Goal: Task Accomplishment & Management: Manage account settings

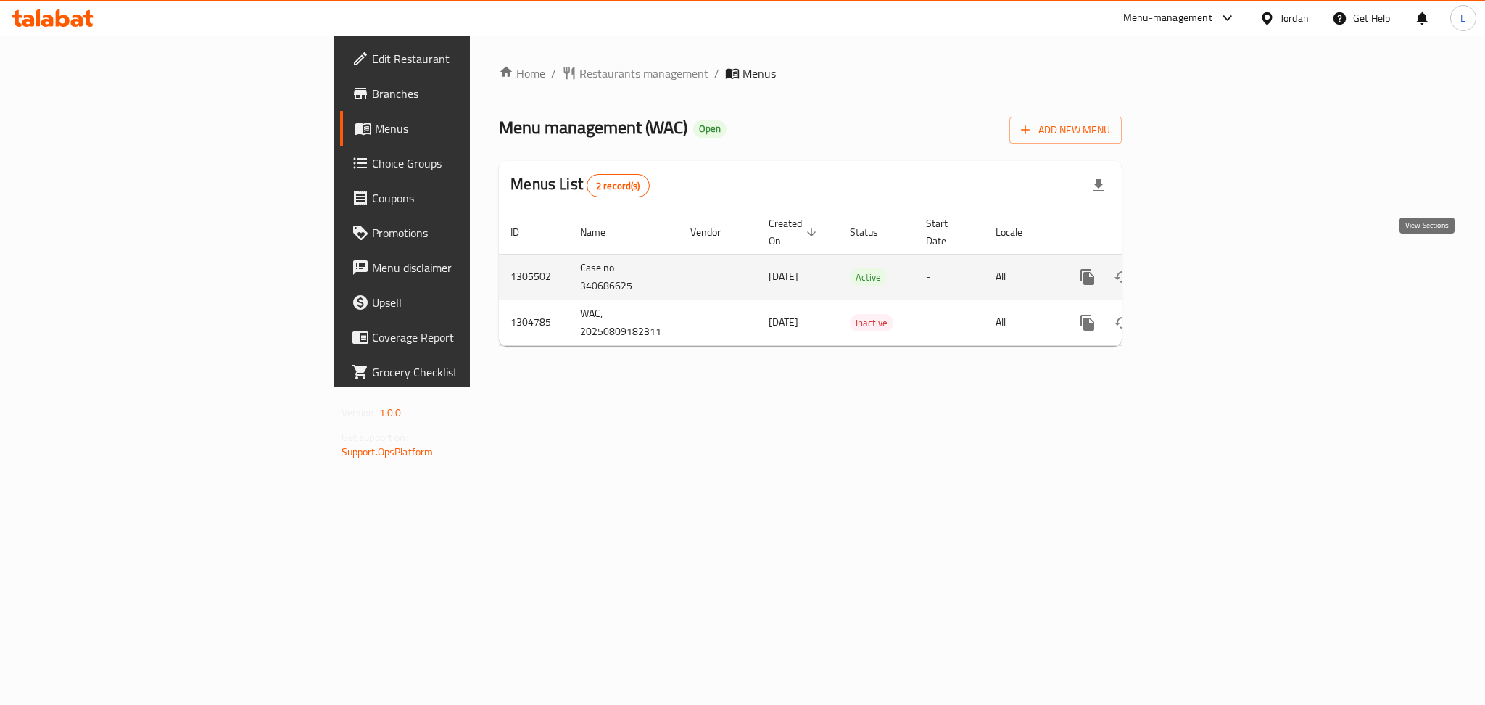
click at [1199, 271] on icon "enhanced table" at bounding box center [1192, 277] width 13 height 13
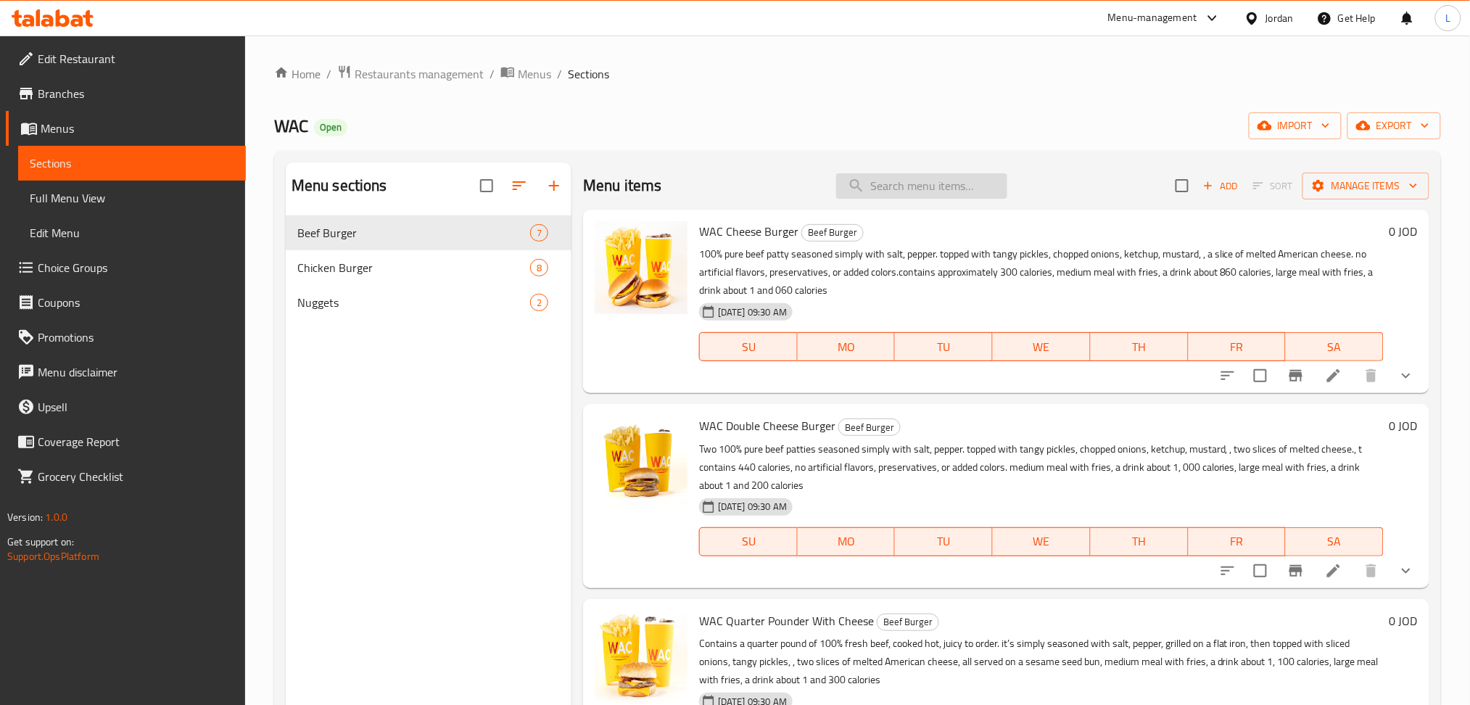
click at [894, 187] on input "search" at bounding box center [921, 185] width 171 height 25
click at [1314, 577] on li at bounding box center [1334, 571] width 41 height 26
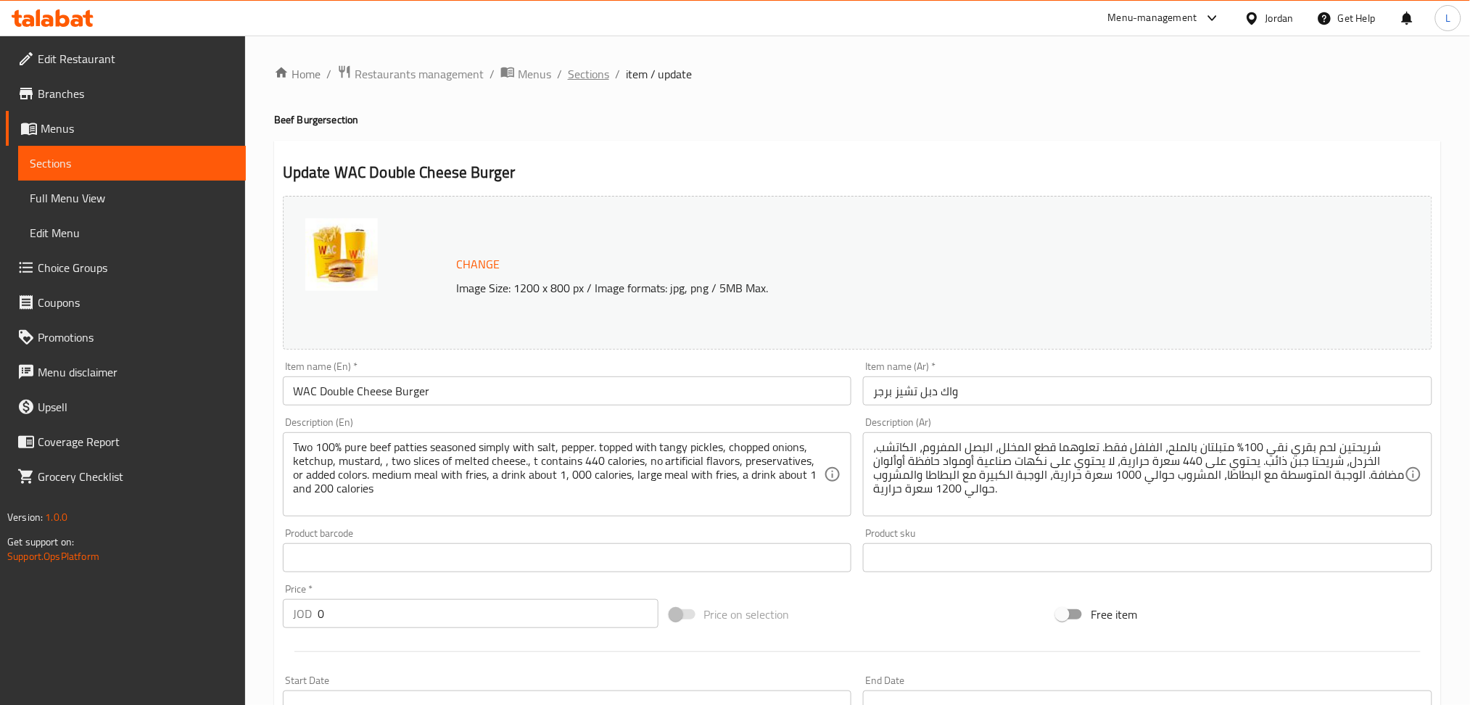
click at [592, 72] on span "Sections" at bounding box center [588, 73] width 41 height 17
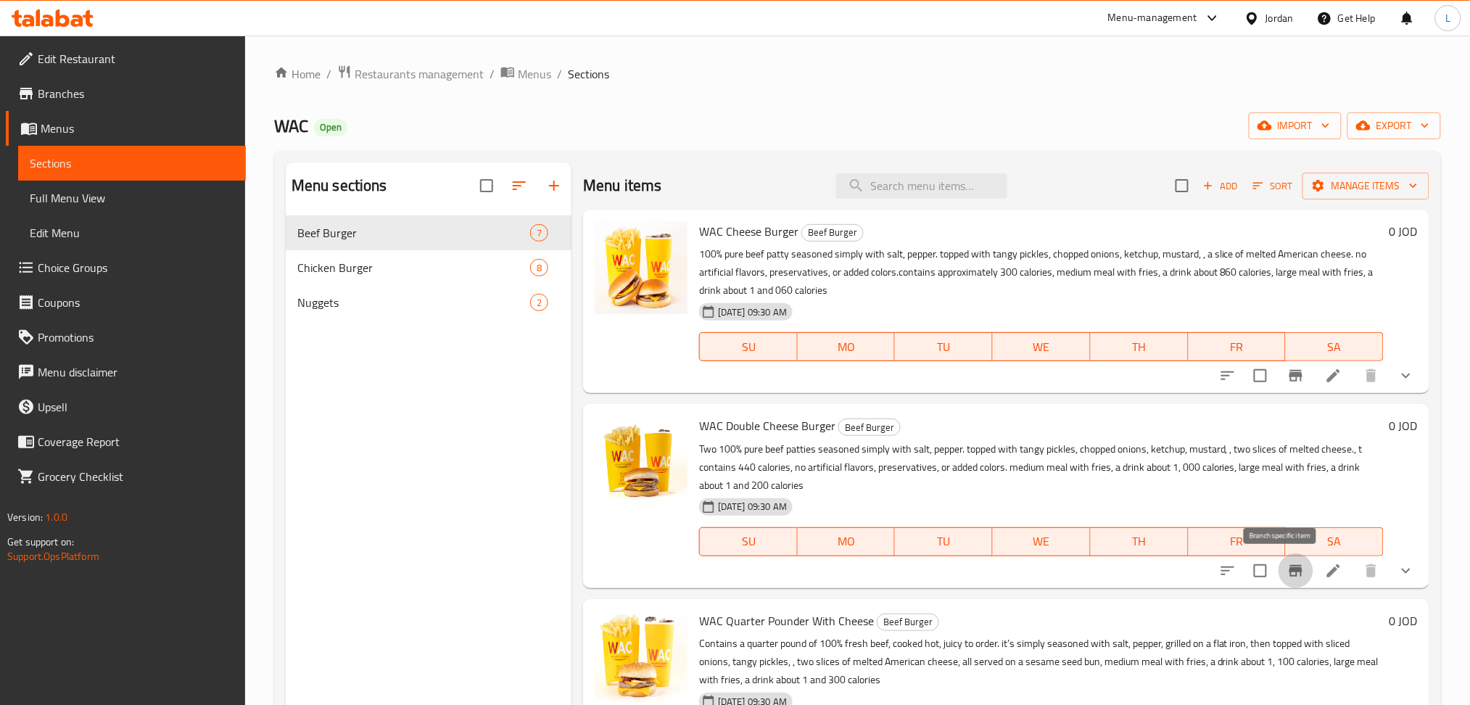
click at [1287, 574] on icon "Branch-specific-item" at bounding box center [1295, 570] width 17 height 17
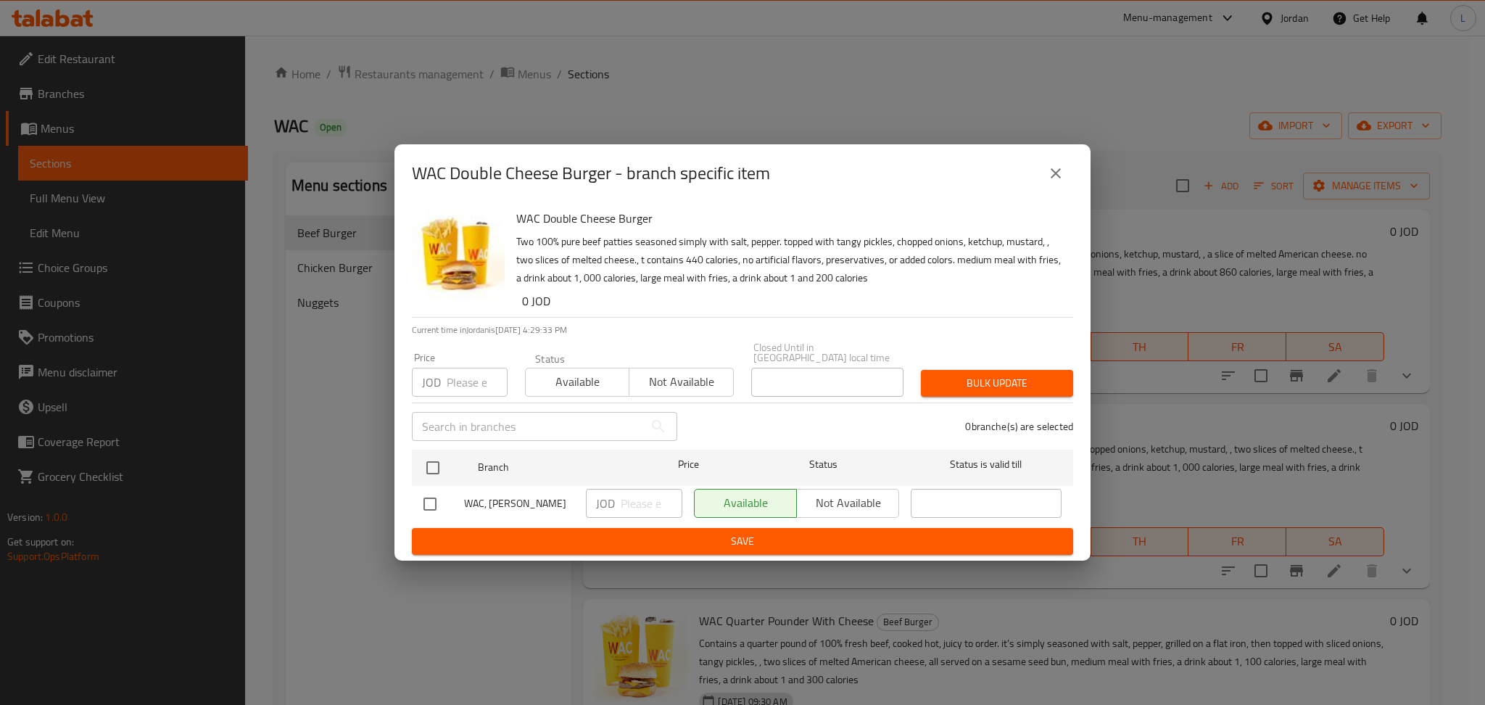
click at [471, 375] on input "number" at bounding box center [477, 382] width 61 height 29
click at [1058, 176] on icon "close" at bounding box center [1056, 173] width 10 height 10
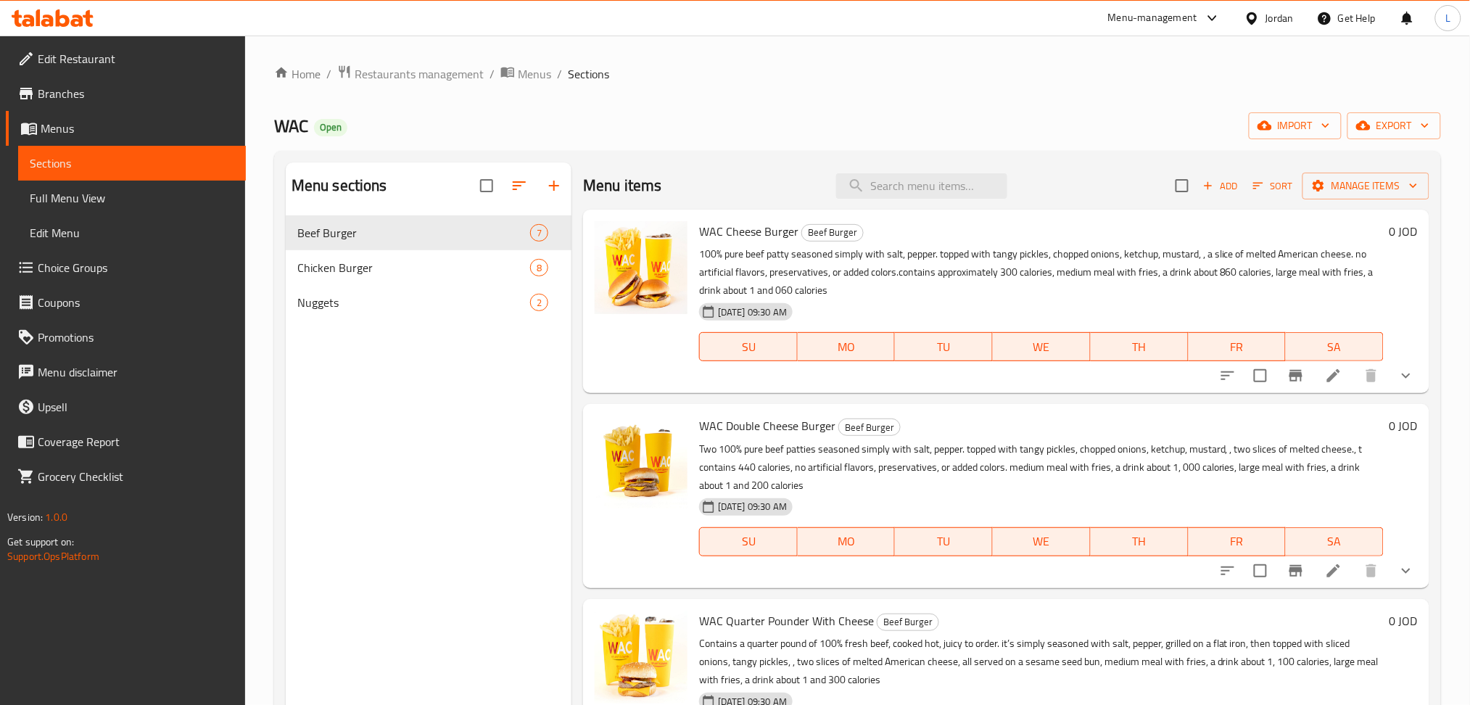
click at [1314, 382] on li at bounding box center [1334, 376] width 41 height 26
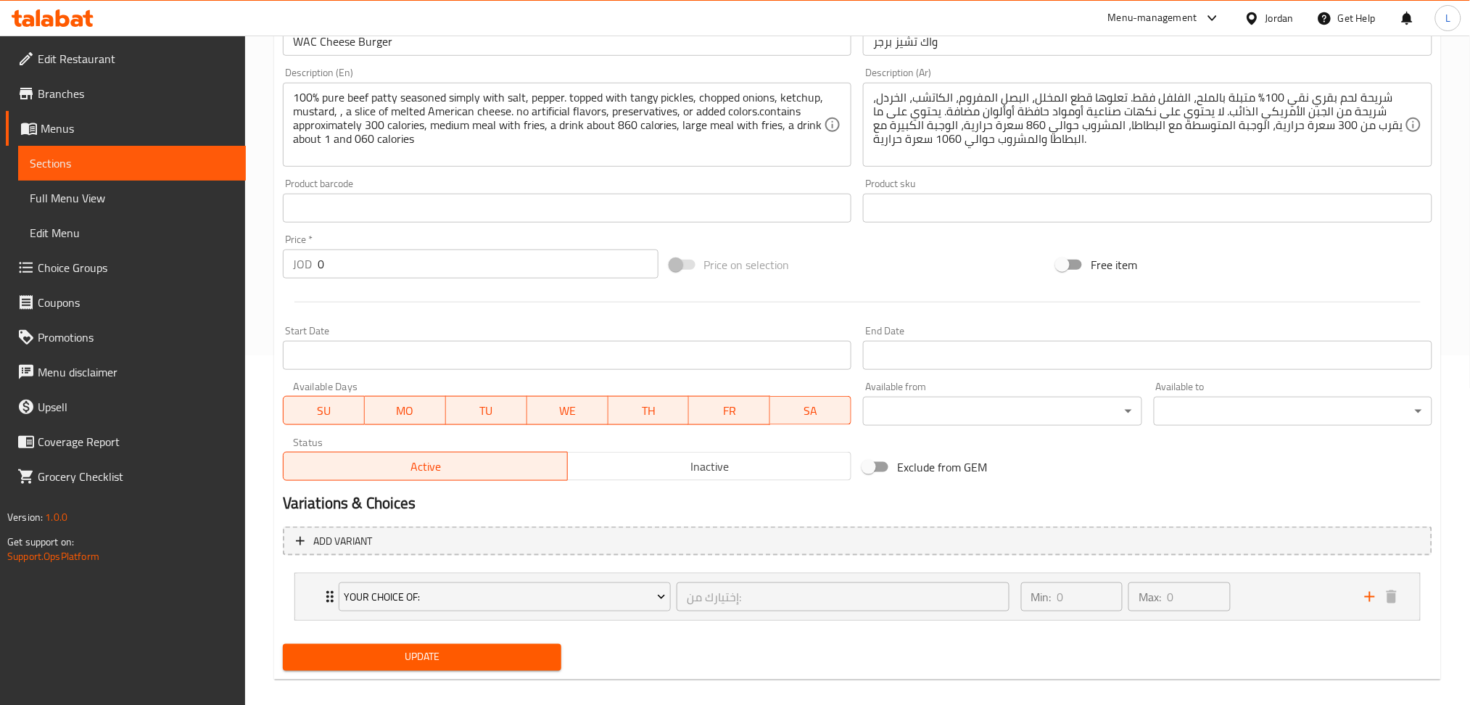
scroll to position [364, 0]
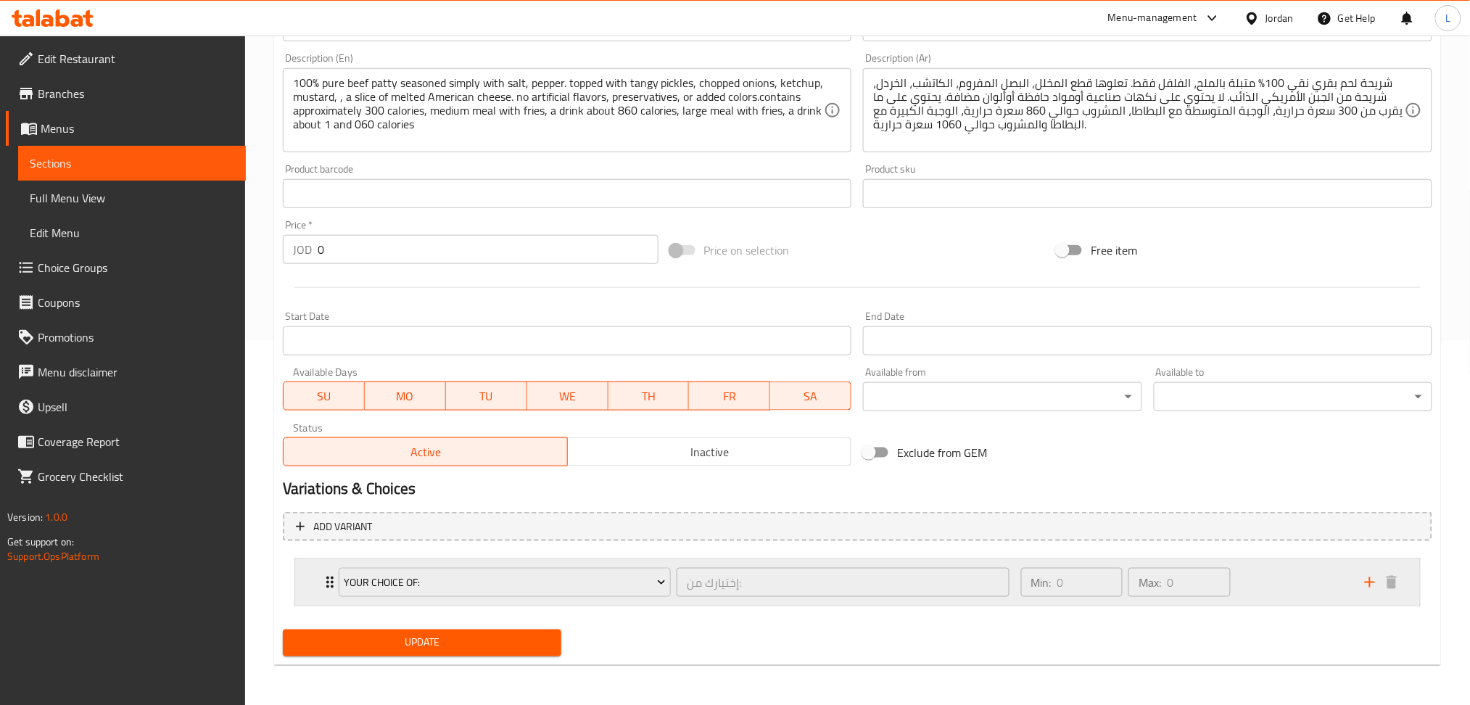
click at [323, 576] on icon "Expand" at bounding box center [329, 582] width 17 height 17
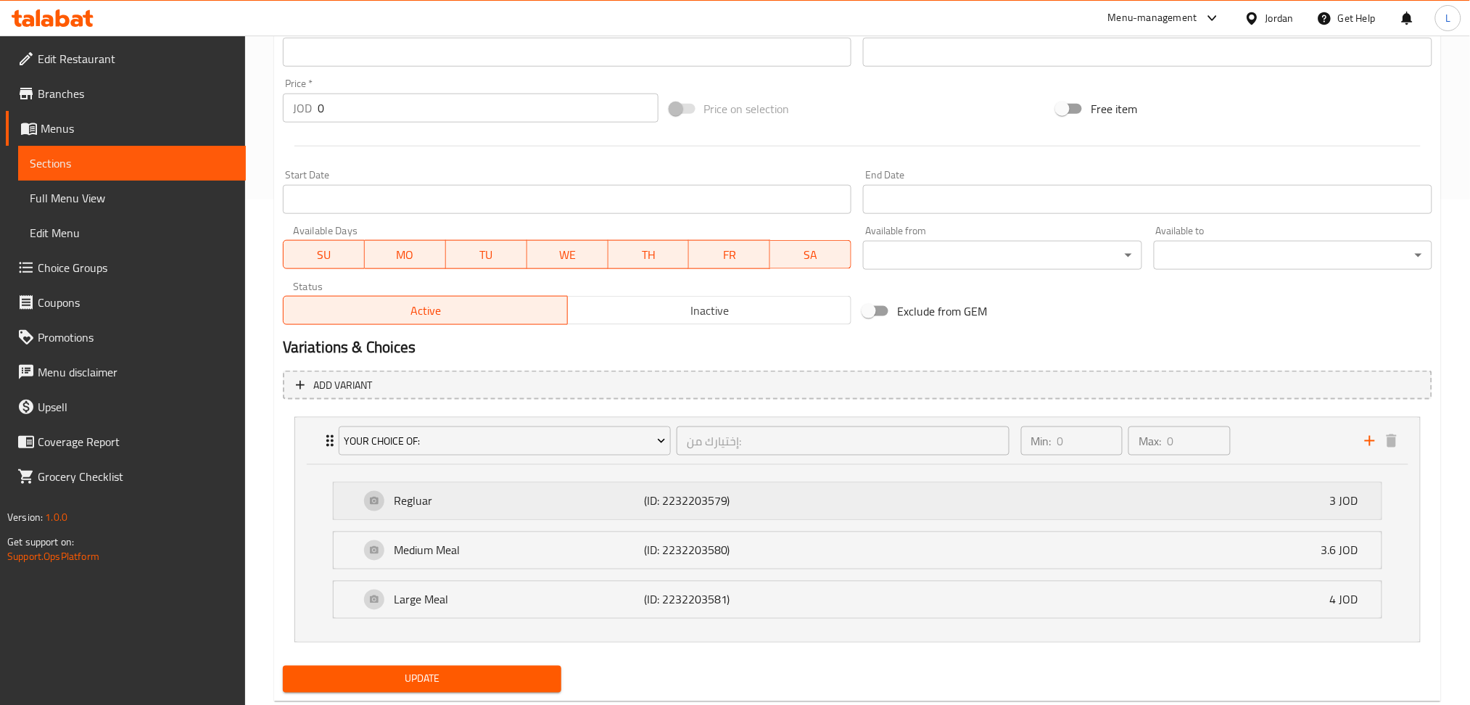
scroll to position [542, 0]
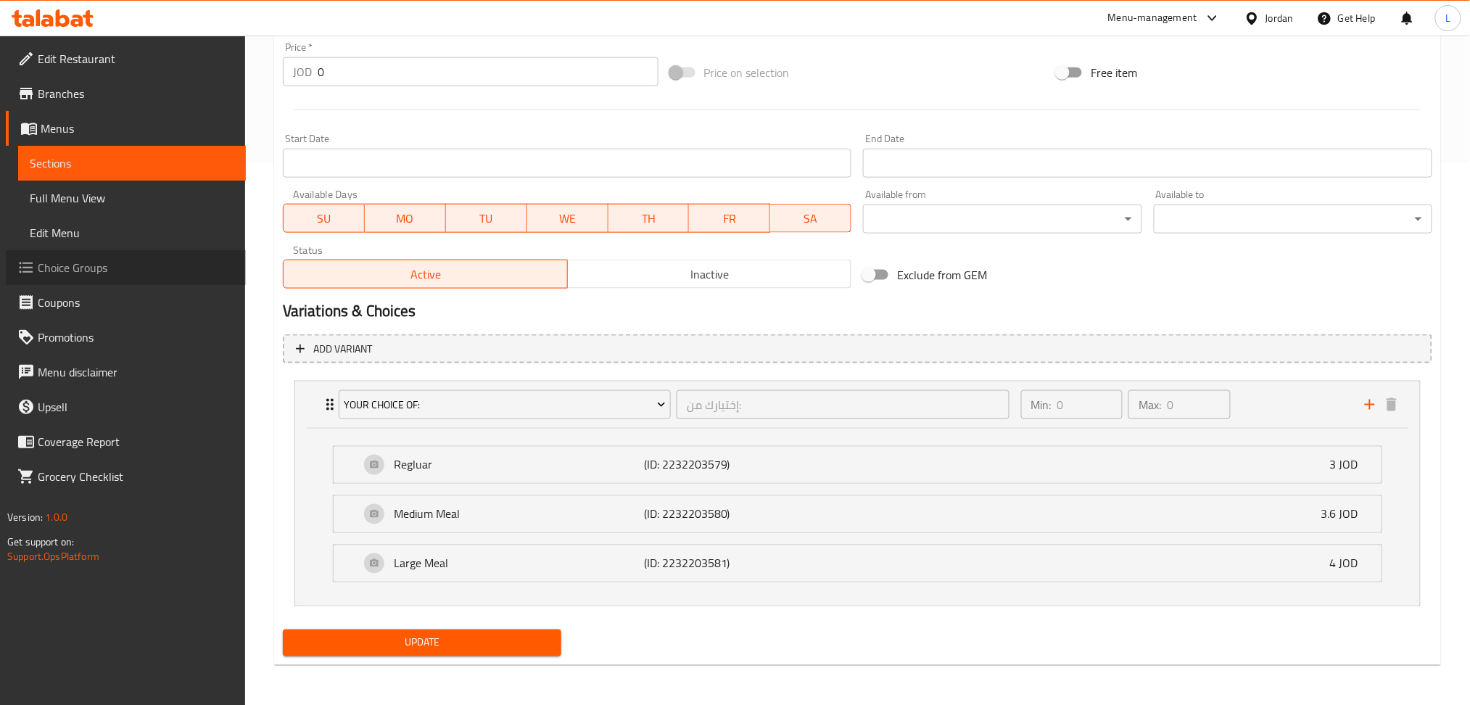
click at [118, 267] on span "Choice Groups" at bounding box center [136, 267] width 197 height 17
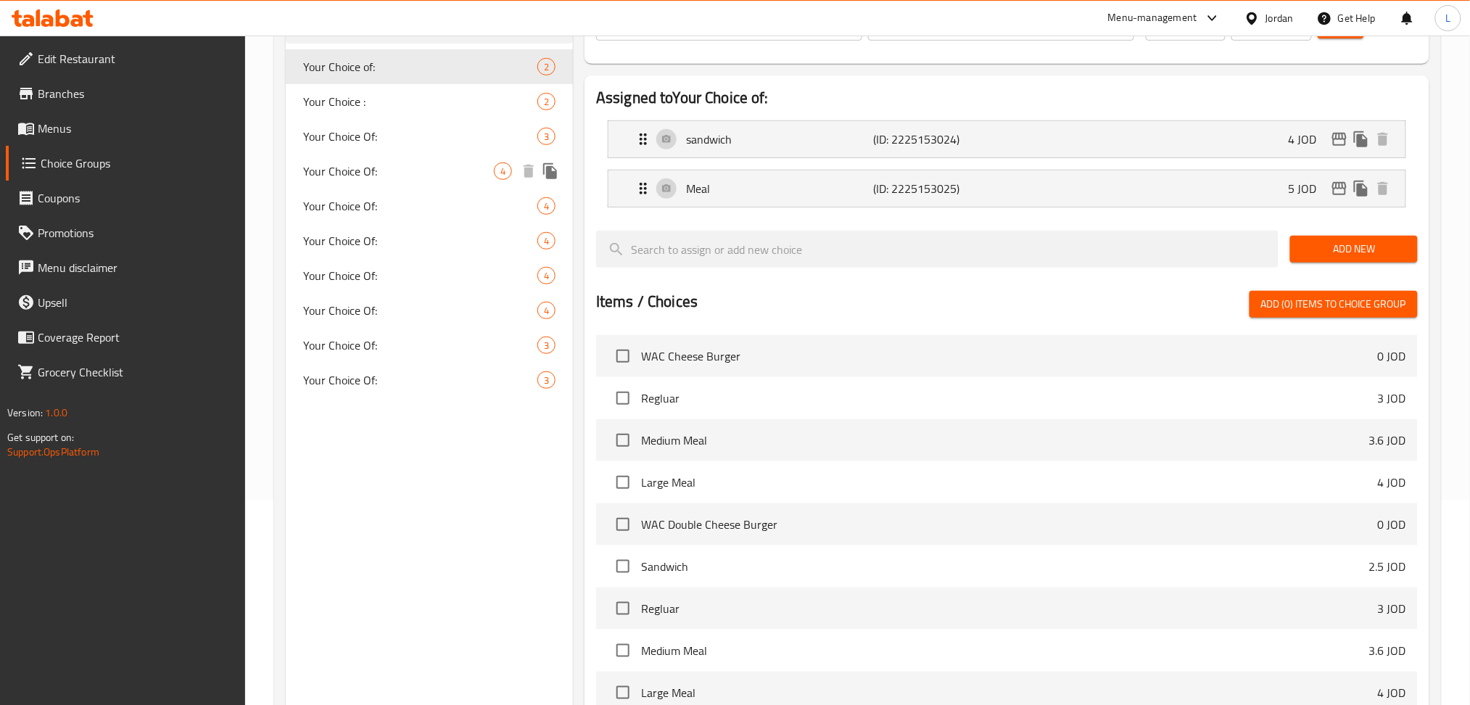
click at [378, 176] on span "Your Choice Of:" at bounding box center [398, 170] width 191 height 17
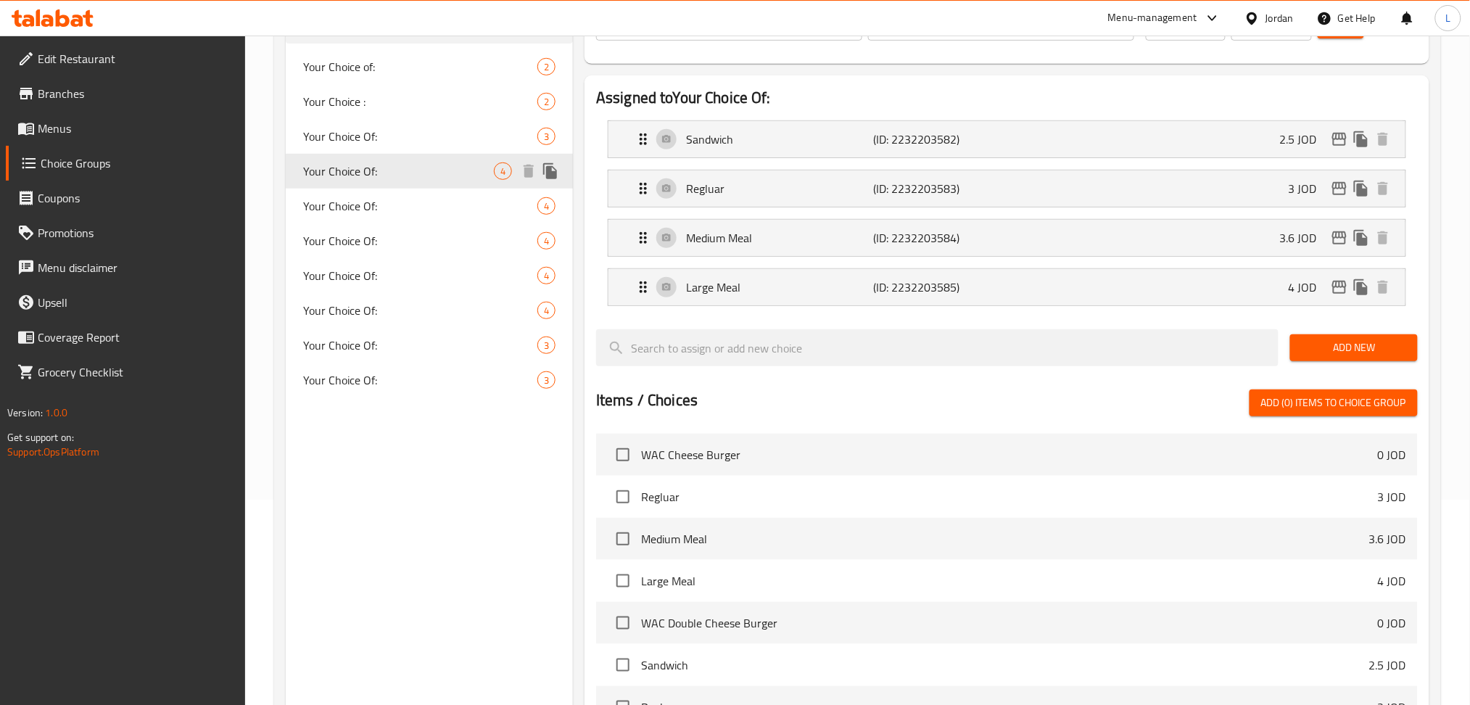
type input "Your Choice Of:"
type input "0"
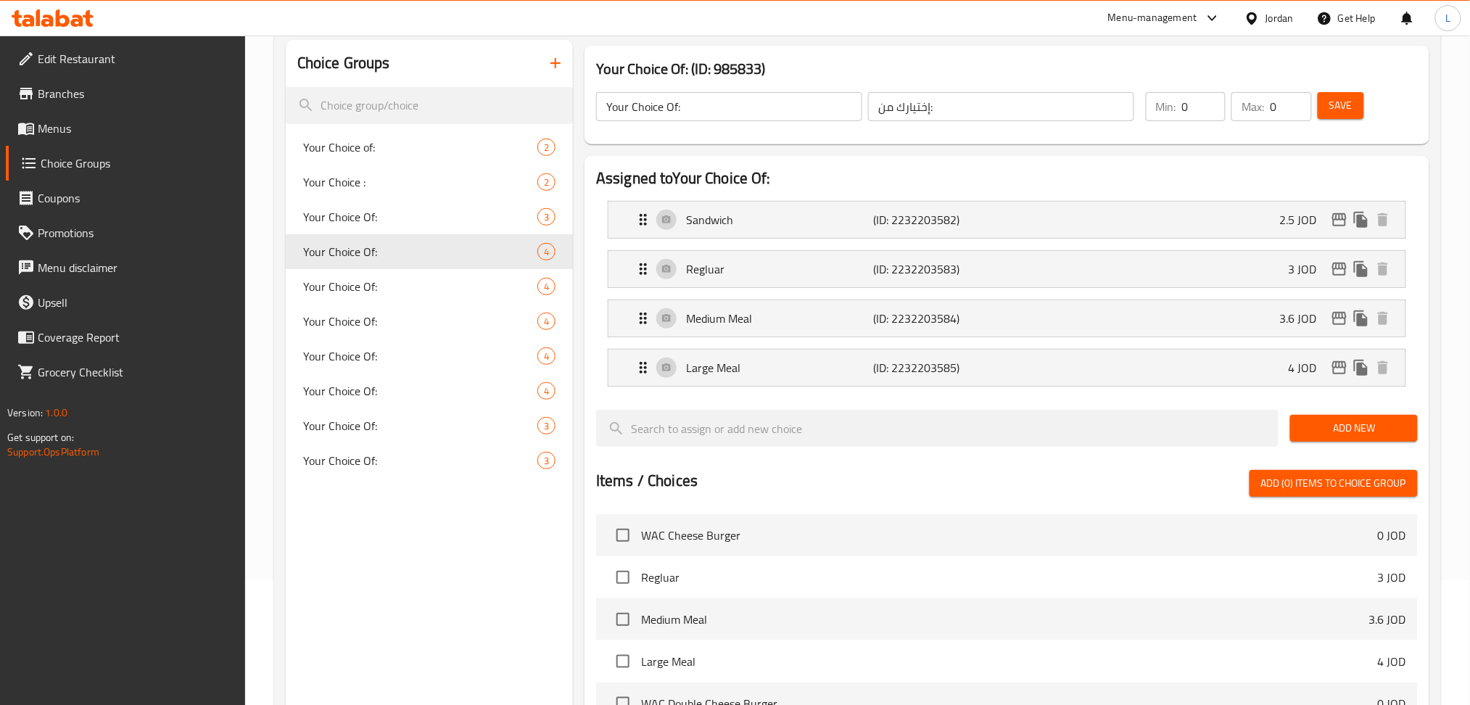
scroll to position [12, 0]
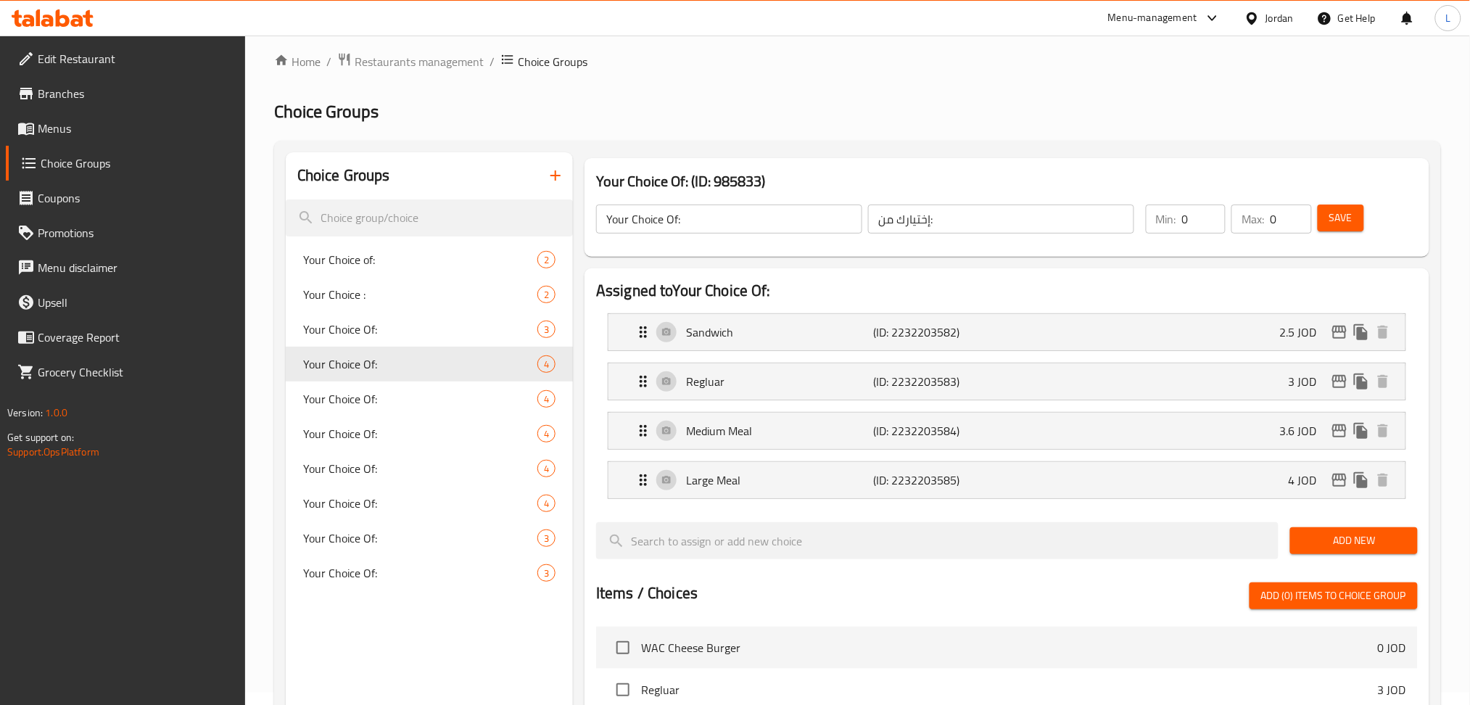
drag, startPoint x: 107, startPoint y: 123, endPoint x: 224, endPoint y: 152, distance: 121.0
click at [107, 123] on span "Menus" at bounding box center [136, 128] width 197 height 17
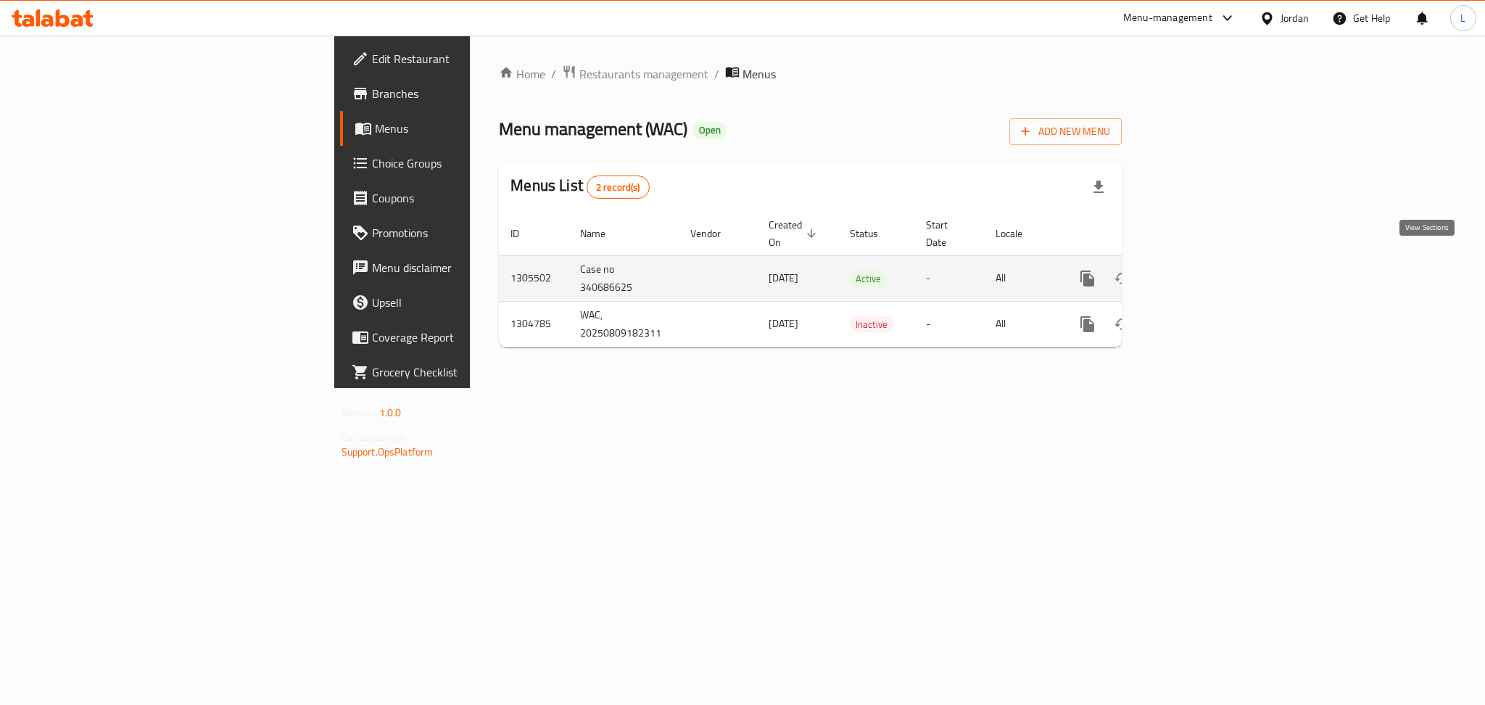
click at [1199, 272] on icon "enhanced table" at bounding box center [1192, 278] width 13 height 13
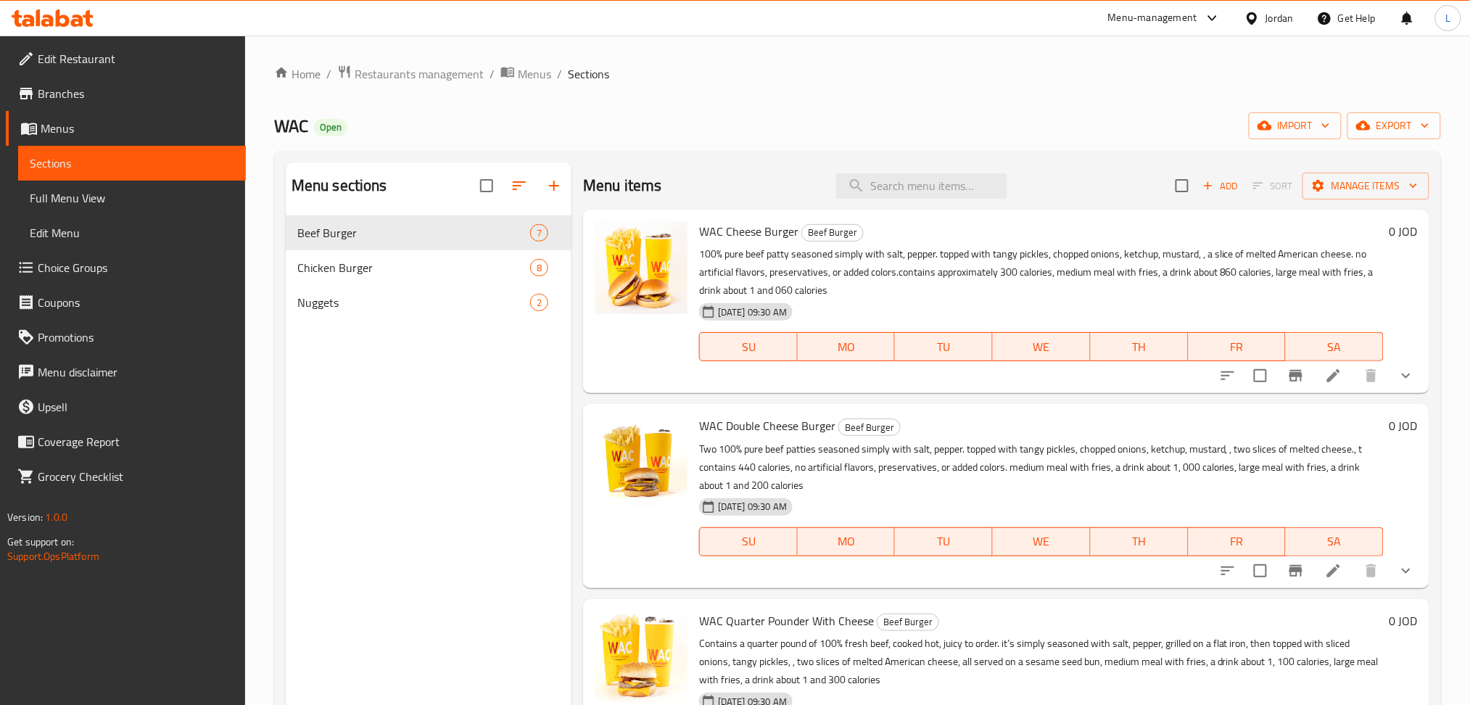
click at [1333, 375] on li at bounding box center [1334, 376] width 41 height 26
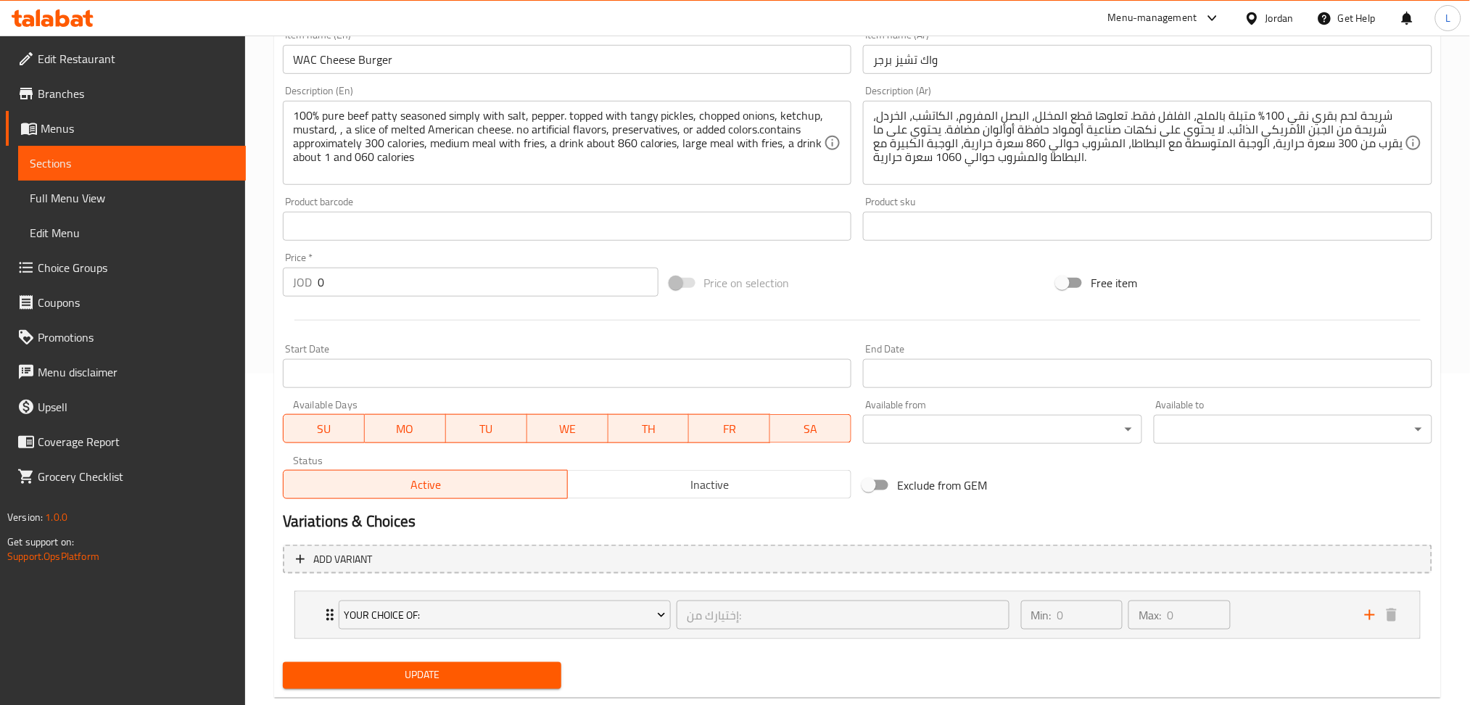
scroll to position [364, 0]
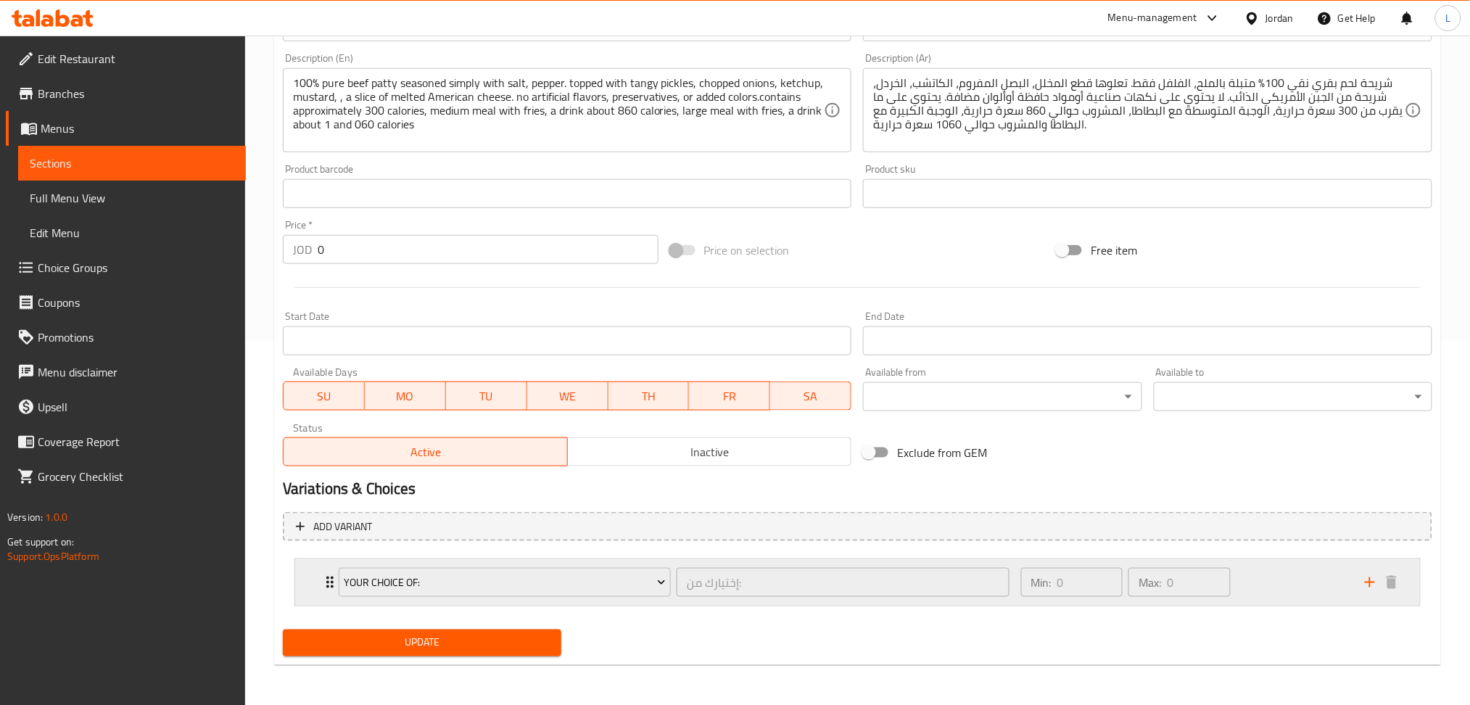
click at [326, 577] on icon "Expand" at bounding box center [329, 582] width 17 height 17
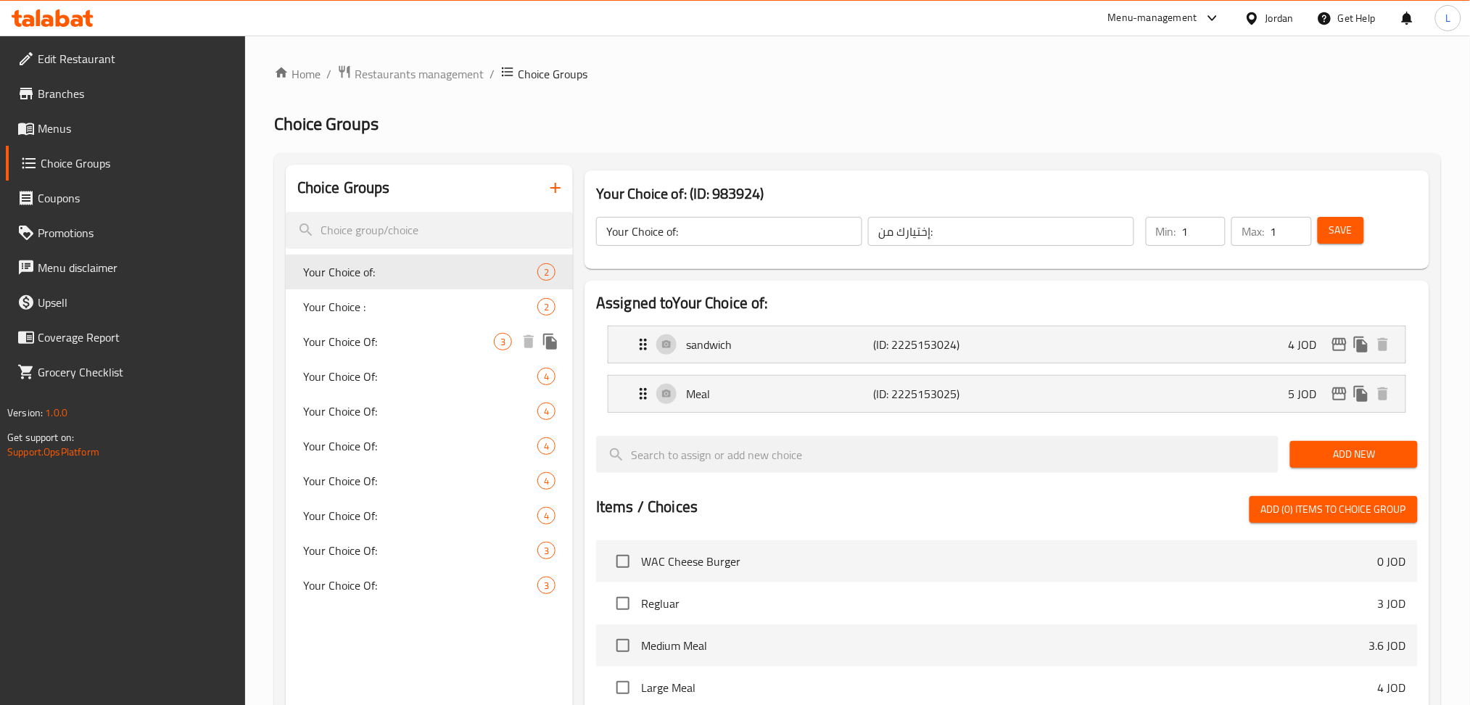
drag, startPoint x: 349, startPoint y: 327, endPoint x: 390, endPoint y: 329, distance: 41.4
click at [349, 329] on div "Your Choice Of: 3" at bounding box center [429, 341] width 287 height 35
type input "Your Choice Of:"
type input "0"
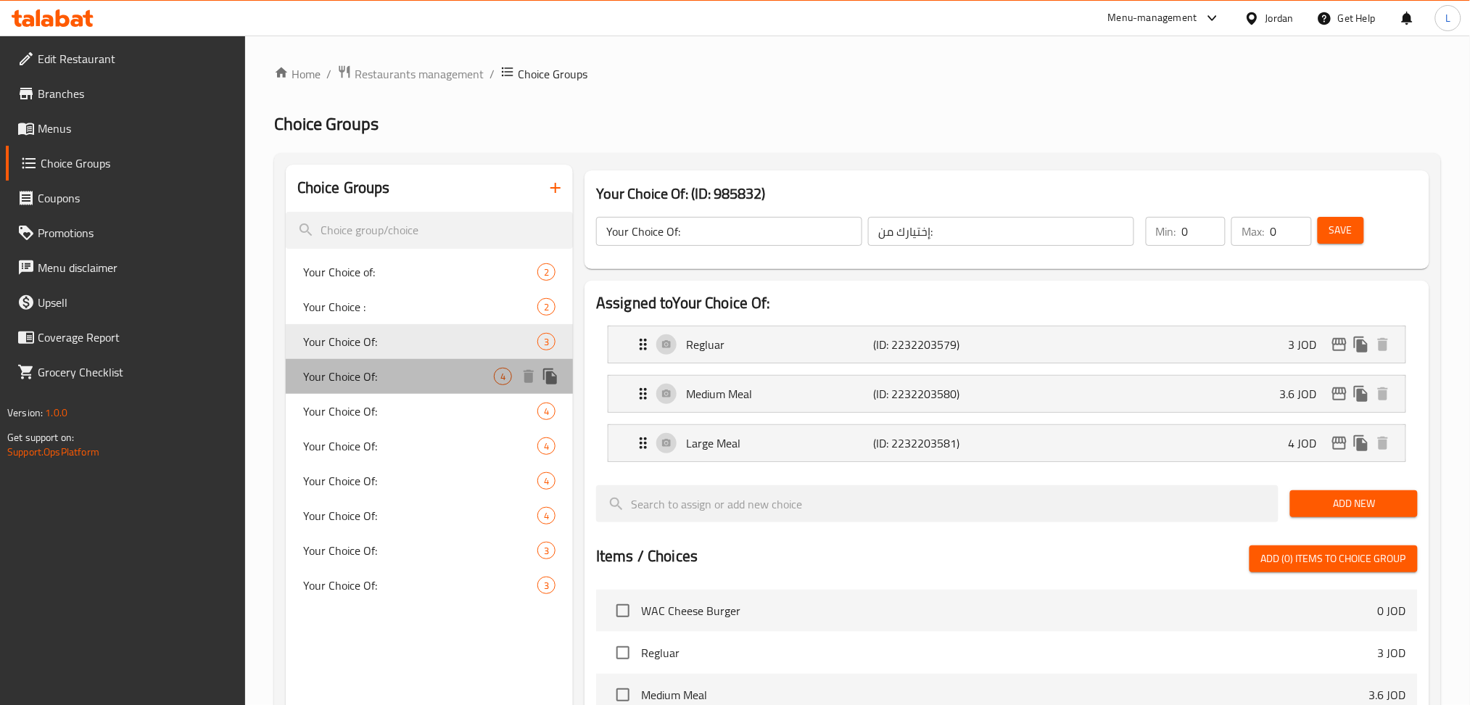
click at [419, 383] on span "Your Choice Of:" at bounding box center [398, 376] width 191 height 17
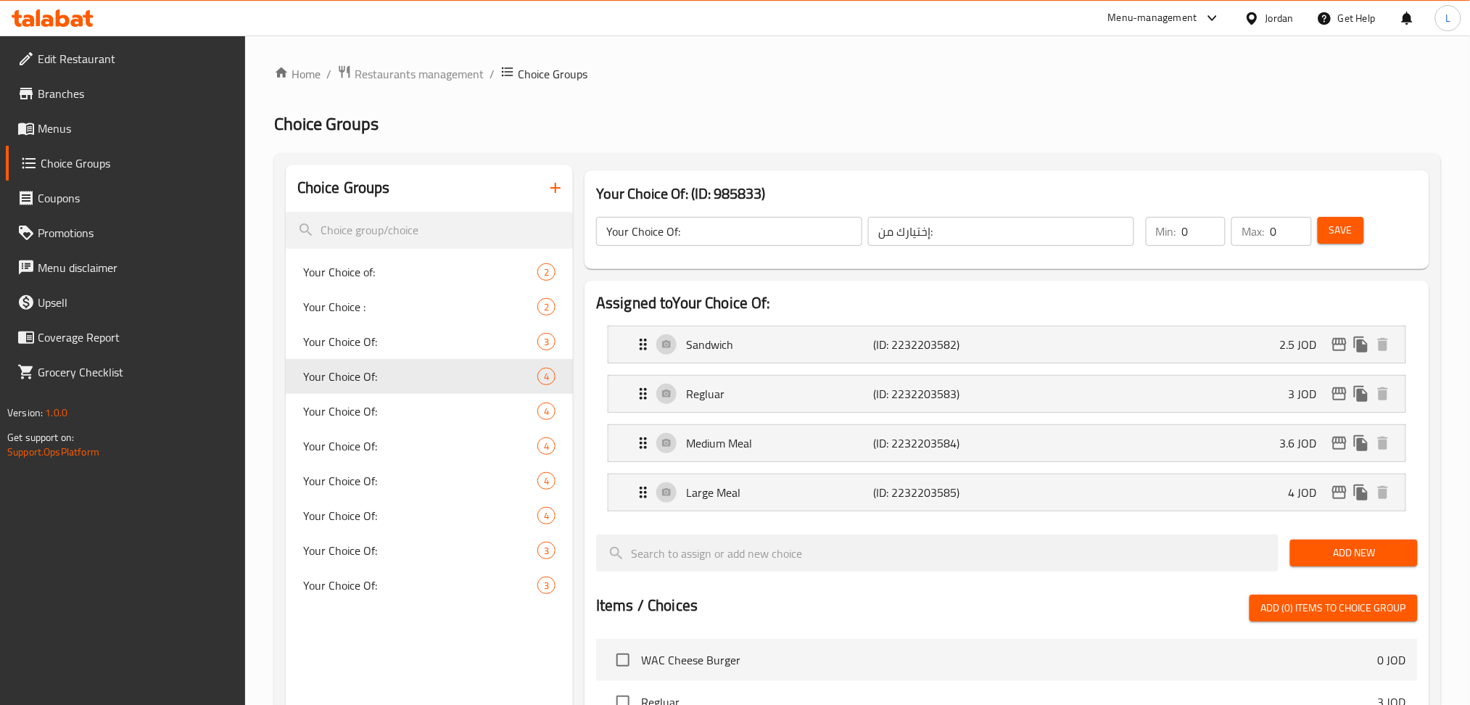
click at [1199, 238] on input "0" at bounding box center [1204, 231] width 44 height 29
type input "1"
click at [1279, 239] on input "0" at bounding box center [1290, 231] width 41 height 29
type input "1"
click at [1347, 228] on span "Save" at bounding box center [1341, 230] width 23 height 18
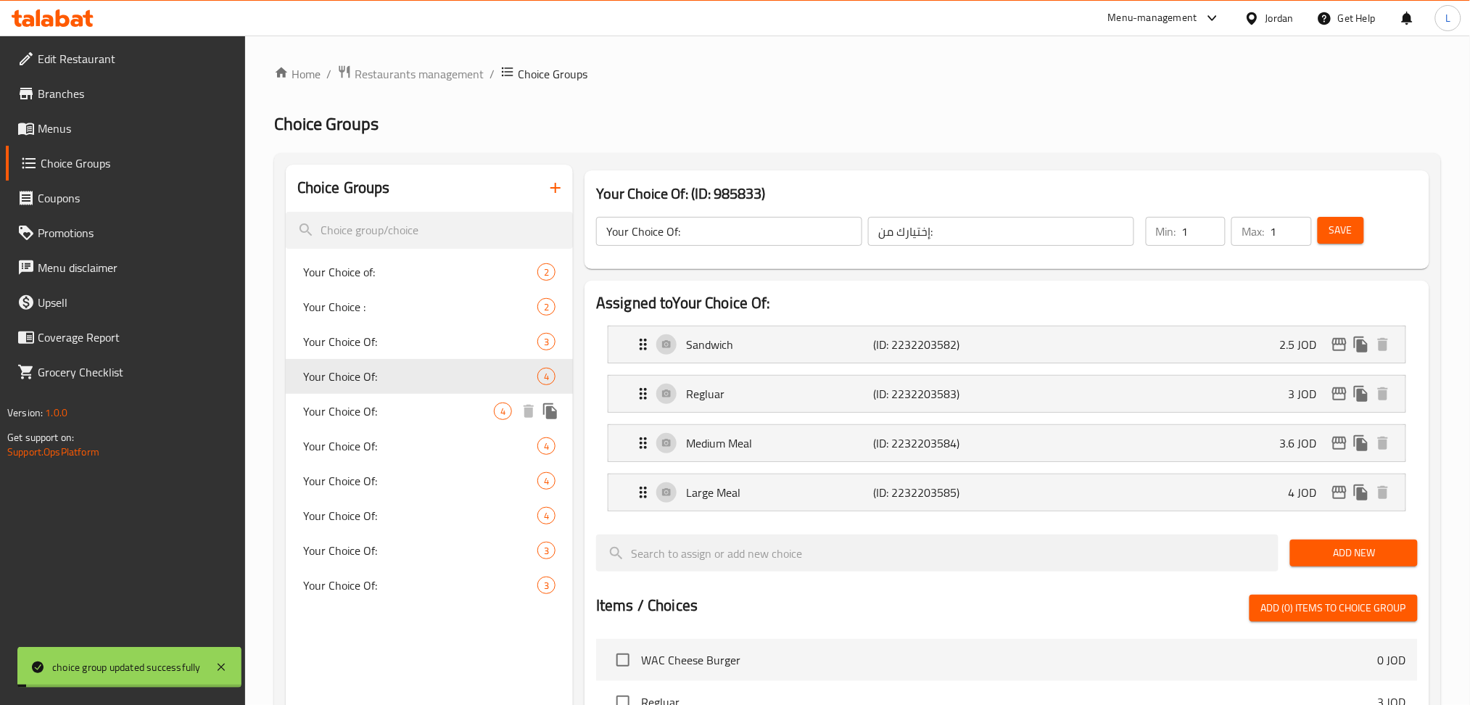
click at [398, 411] on span "Your Choice Of:" at bounding box center [398, 411] width 191 height 17
type input "0"
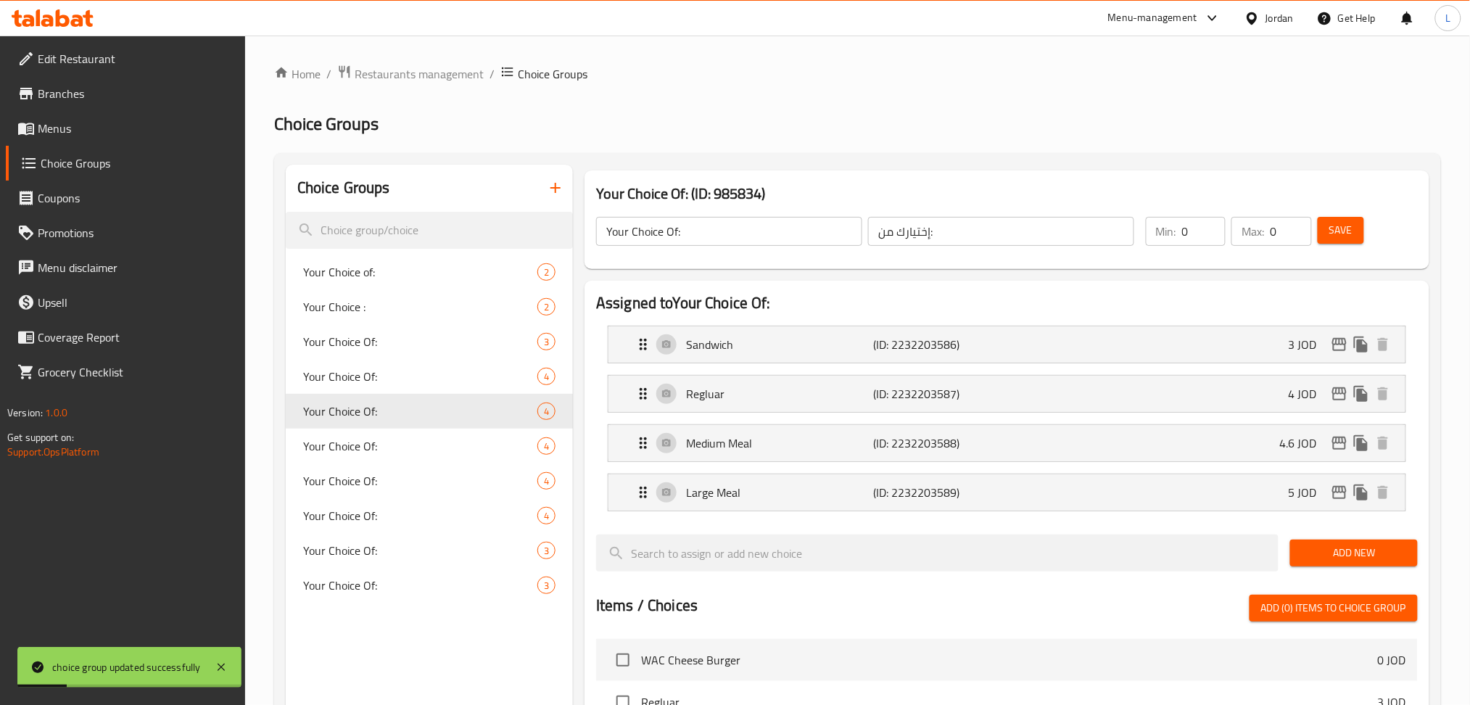
click at [1191, 236] on input "0" at bounding box center [1204, 231] width 44 height 29
type input "1"
click at [1281, 230] on input "0" at bounding box center [1290, 231] width 41 height 29
type input "1"
click at [1327, 223] on button "Save" at bounding box center [1341, 230] width 46 height 27
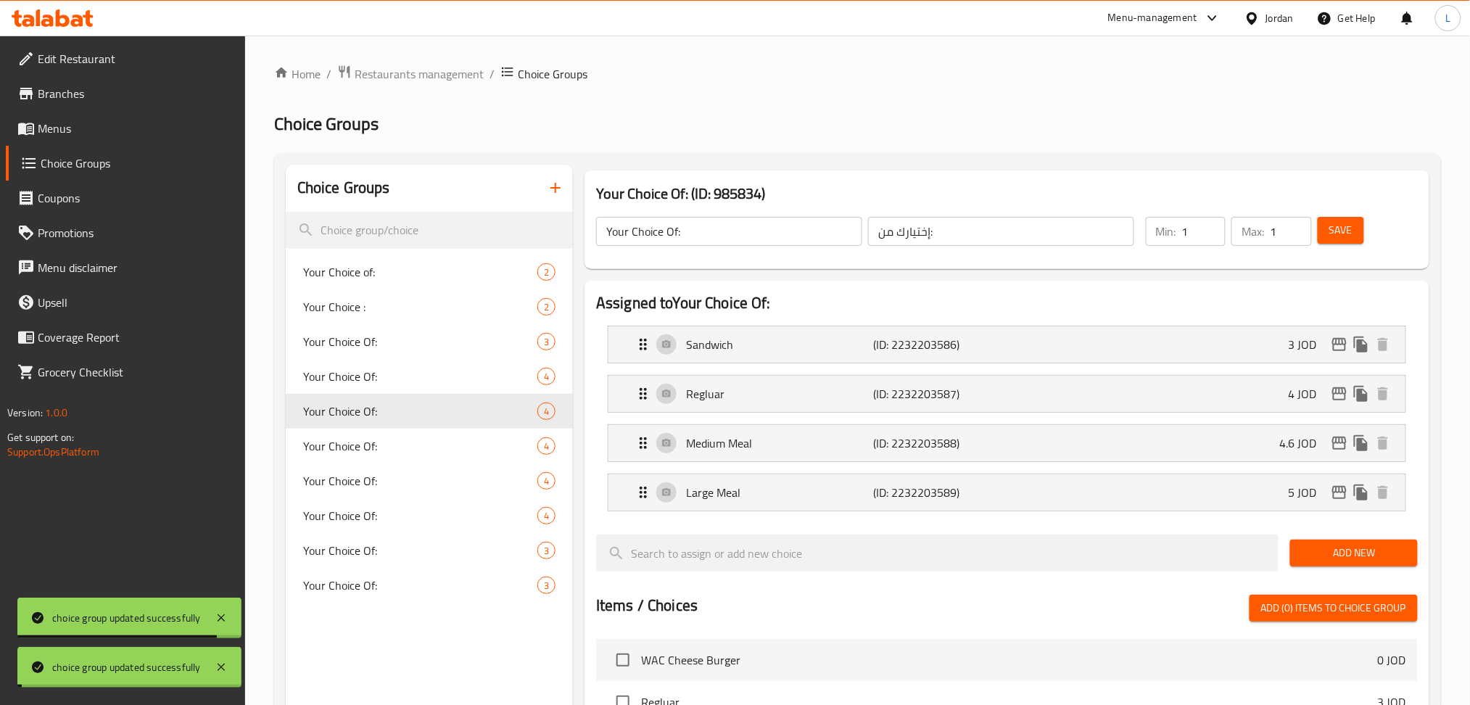
click at [328, 446] on span "Your Choice Of:" at bounding box center [420, 445] width 234 height 17
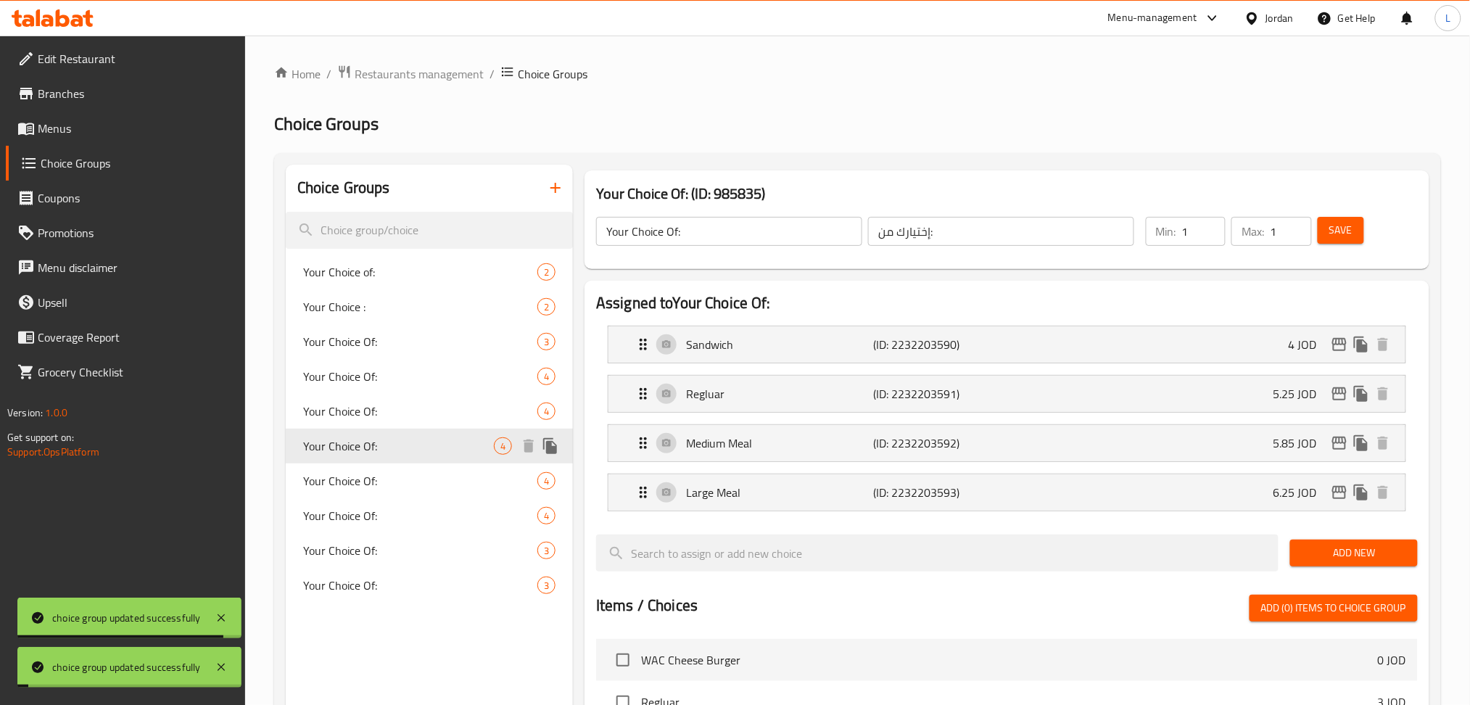
type input "0"
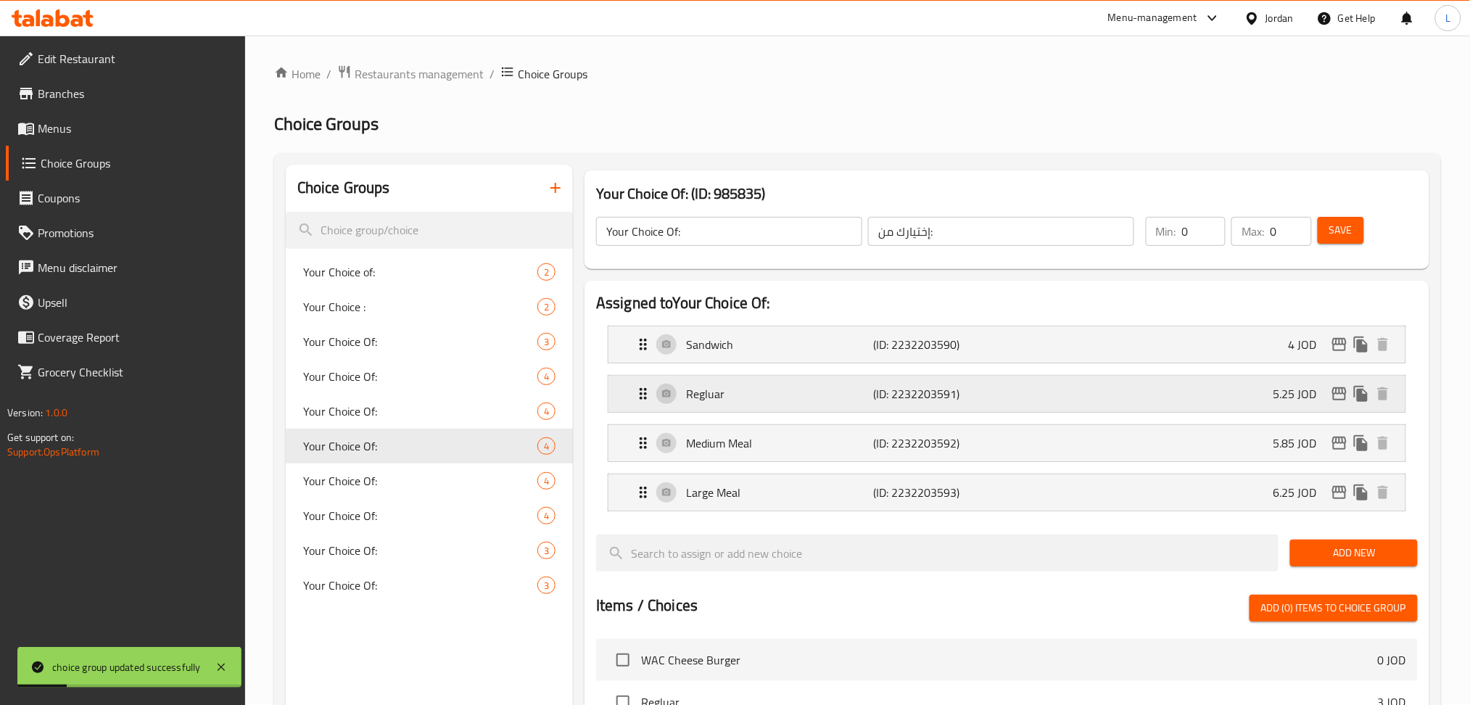
drag, startPoint x: 1194, startPoint y: 239, endPoint x: 937, endPoint y: 389, distance: 297.4
click at [1193, 238] on input "0" at bounding box center [1204, 231] width 44 height 29
type input "1"
click at [1285, 229] on input "0" at bounding box center [1290, 231] width 41 height 29
type input "1"
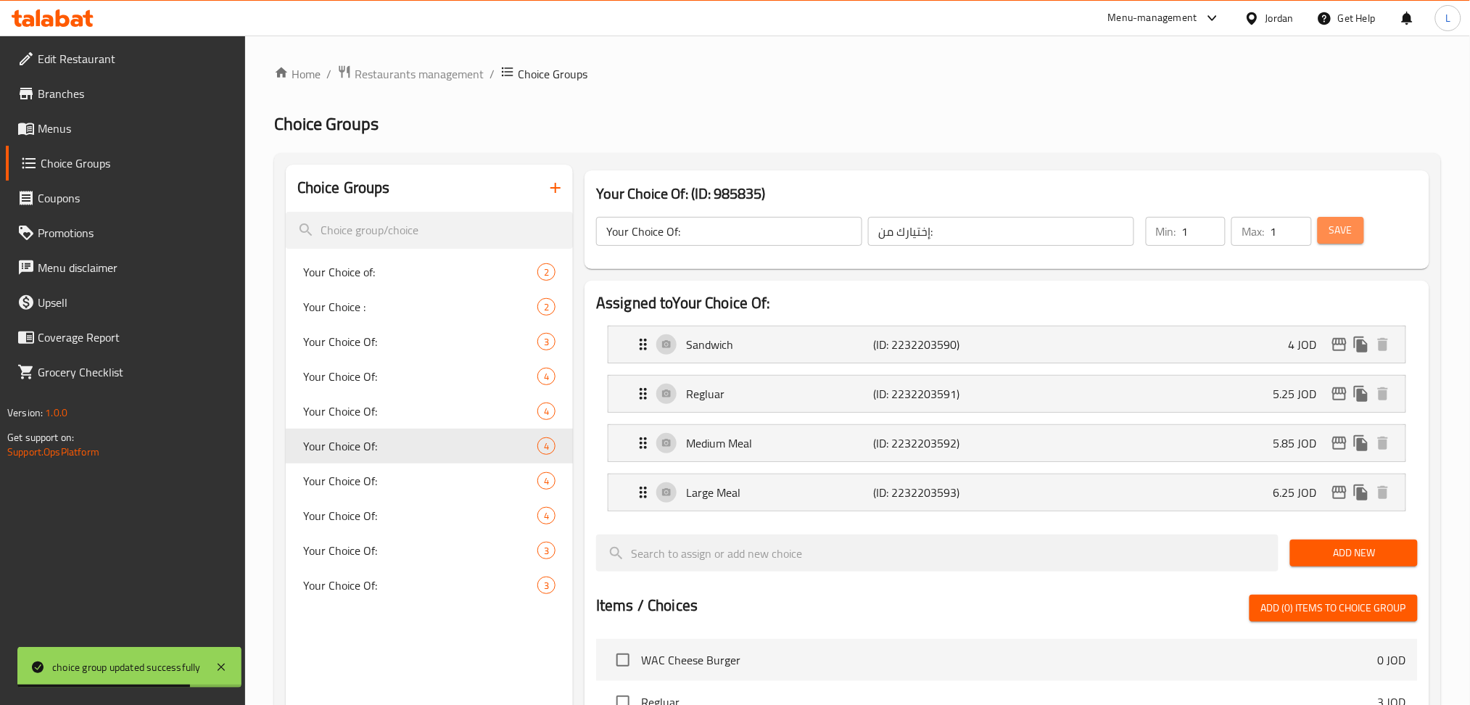
click at [1346, 238] on span "Save" at bounding box center [1341, 230] width 23 height 18
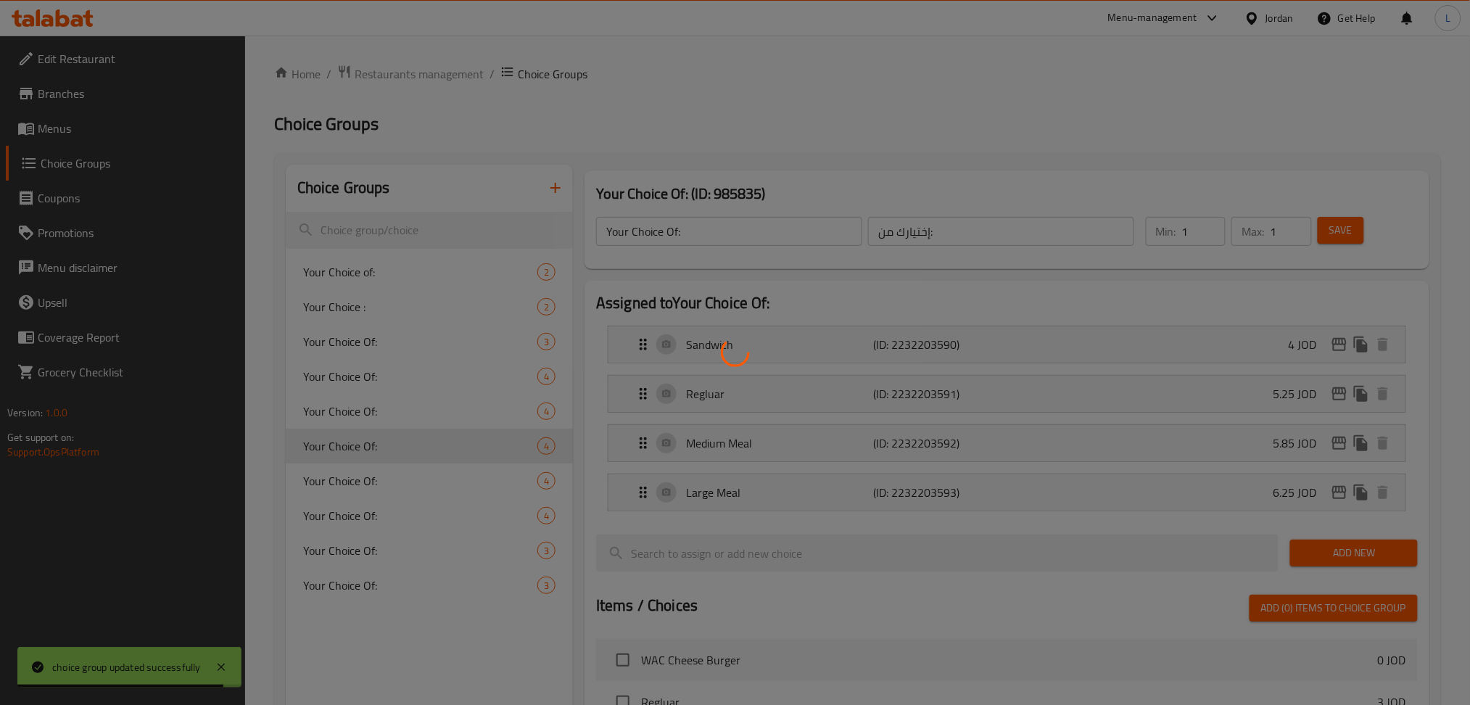
click at [386, 483] on div at bounding box center [735, 352] width 1470 height 705
click at [367, 479] on div at bounding box center [735, 352] width 1470 height 705
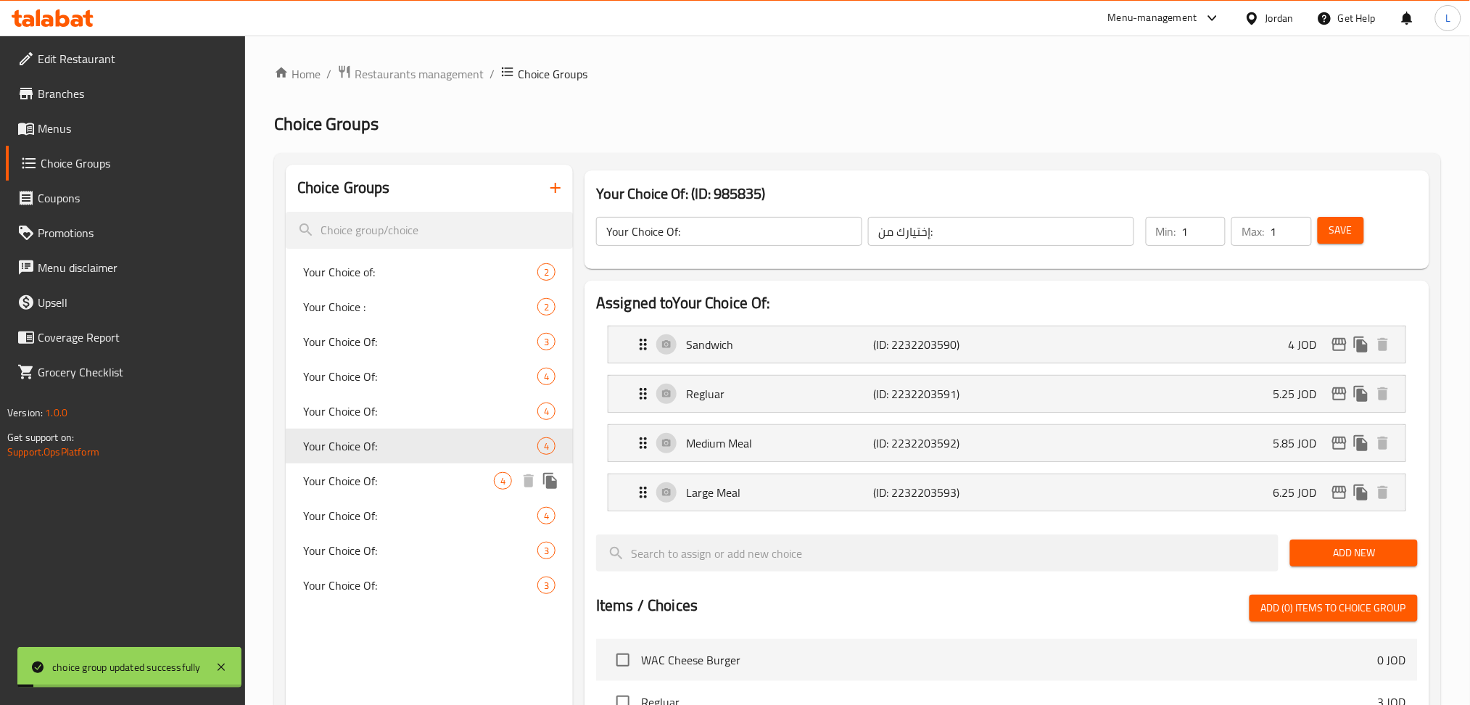
click at [367, 480] on span "Your Choice Of:" at bounding box center [398, 480] width 191 height 17
type input "0"
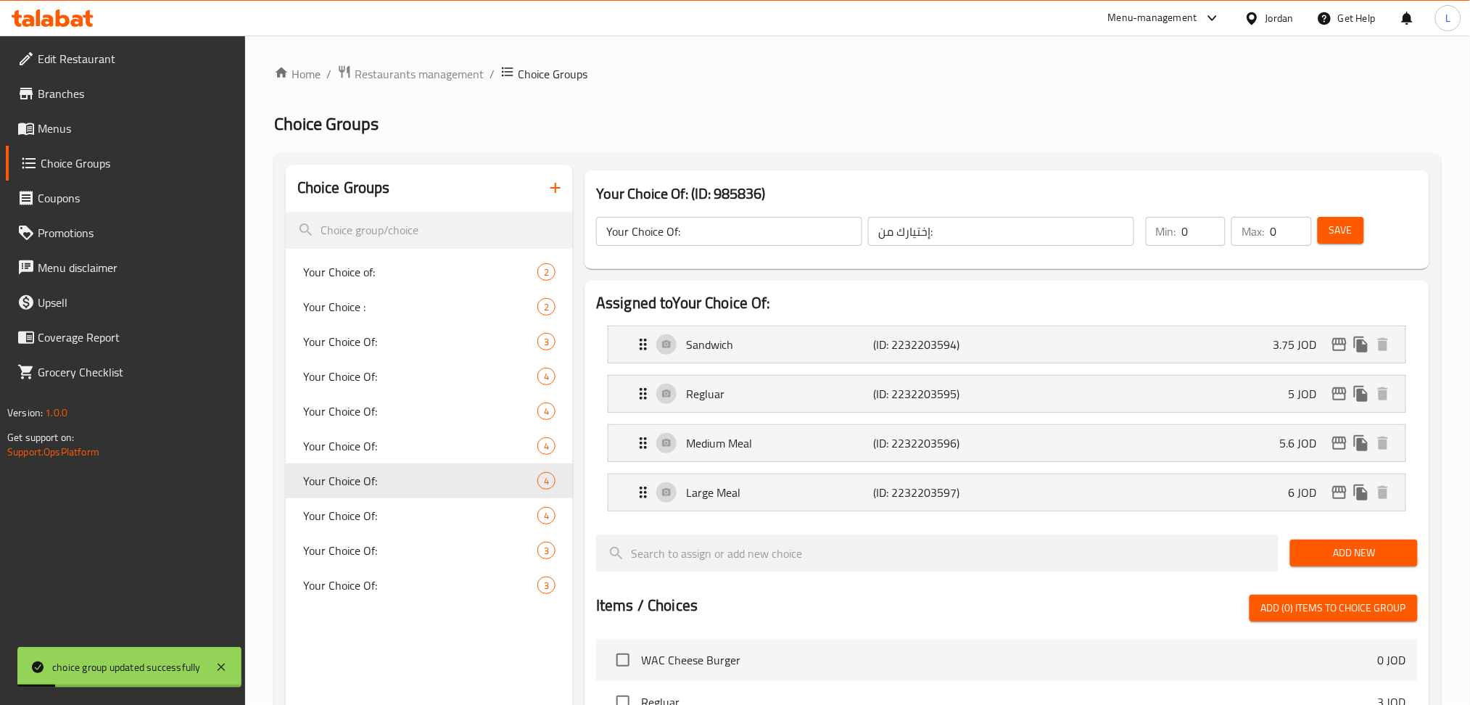
click at [1202, 238] on input "0" at bounding box center [1204, 231] width 44 height 29
click at [1192, 238] on input "0" at bounding box center [1204, 231] width 44 height 29
type input "1"
drag, startPoint x: 1282, startPoint y: 239, endPoint x: 1219, endPoint y: 305, distance: 91.8
click at [1281, 241] on input "0" at bounding box center [1290, 231] width 41 height 29
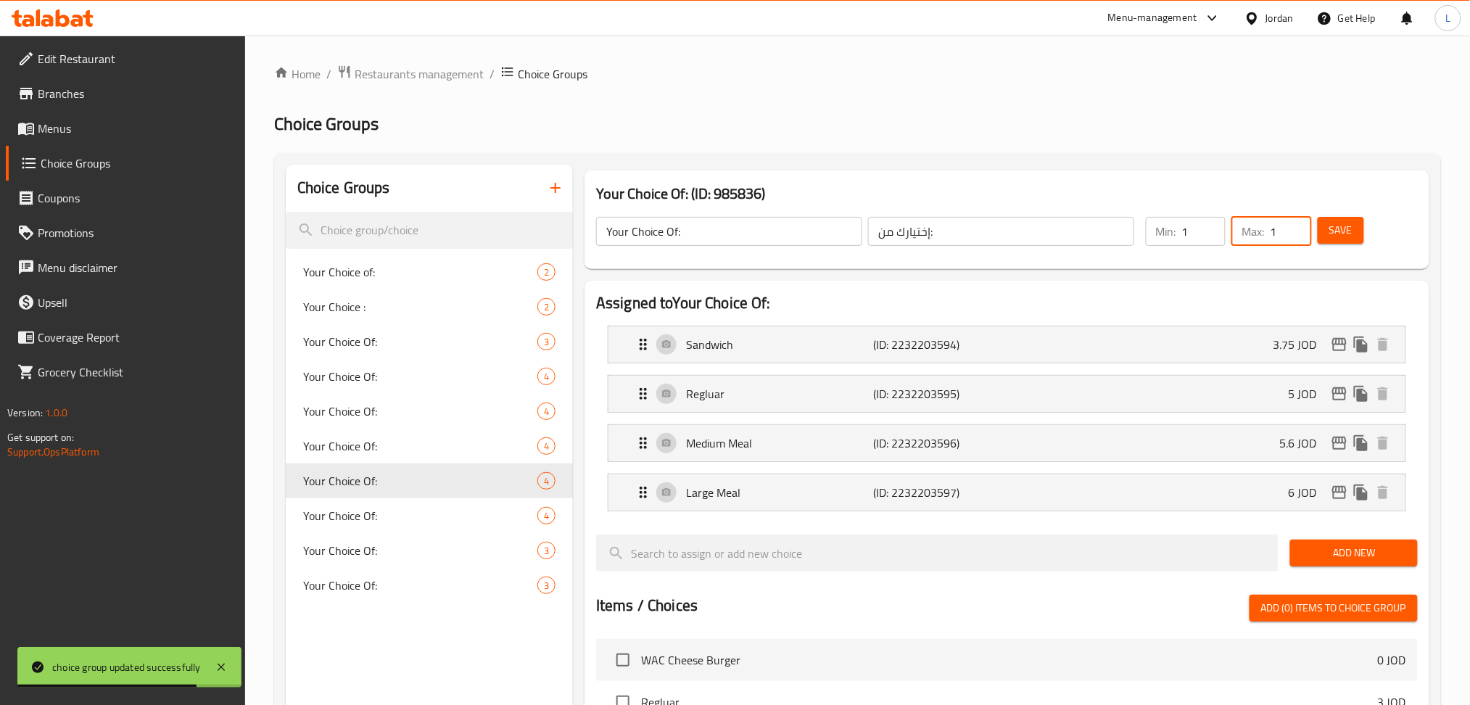
type input "1"
click at [1354, 233] on button "Save" at bounding box center [1341, 230] width 46 height 27
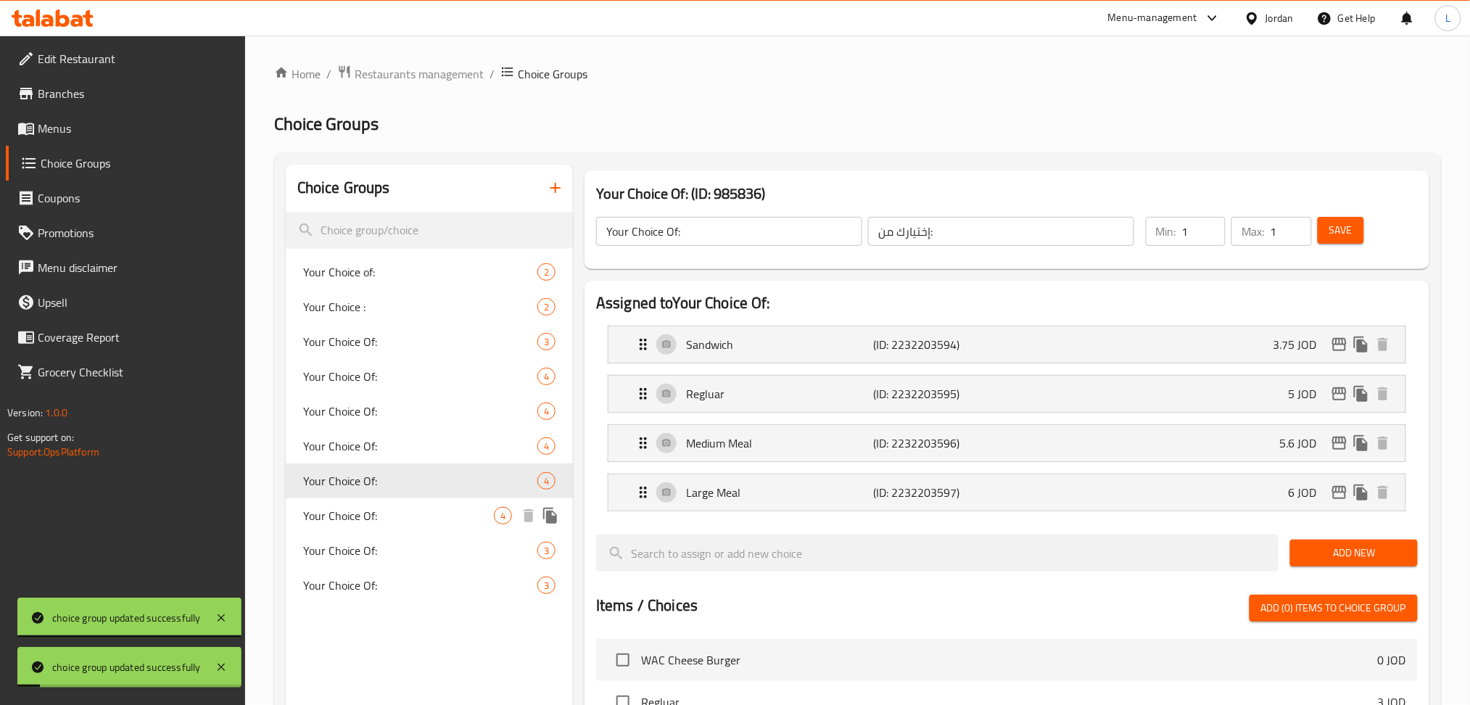
click at [404, 511] on span "Your Choice Of:" at bounding box center [398, 515] width 191 height 17
type input "0"
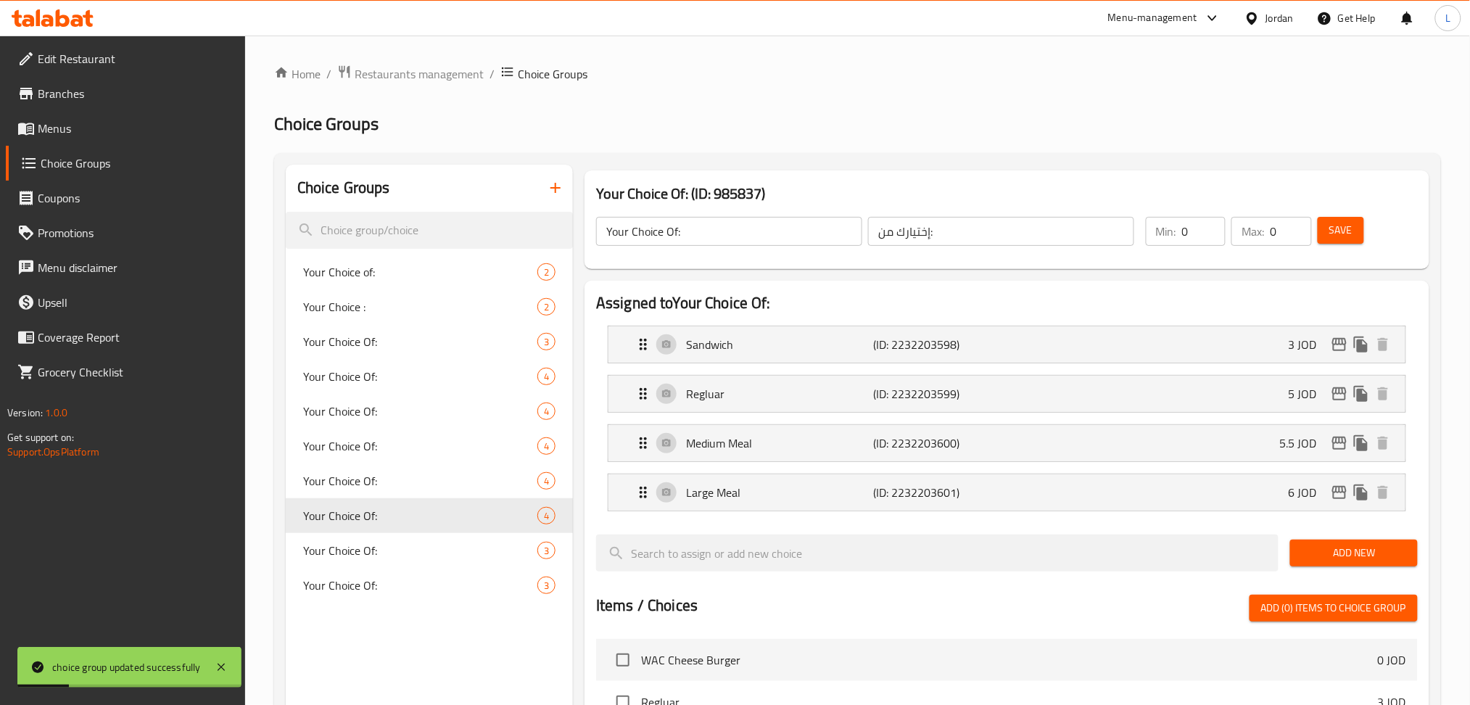
click at [1196, 232] on input "0" at bounding box center [1204, 231] width 44 height 29
type input "1"
click at [1280, 234] on input "0" at bounding box center [1290, 231] width 41 height 29
type input "1"
click at [1330, 228] on span "Save" at bounding box center [1341, 230] width 23 height 18
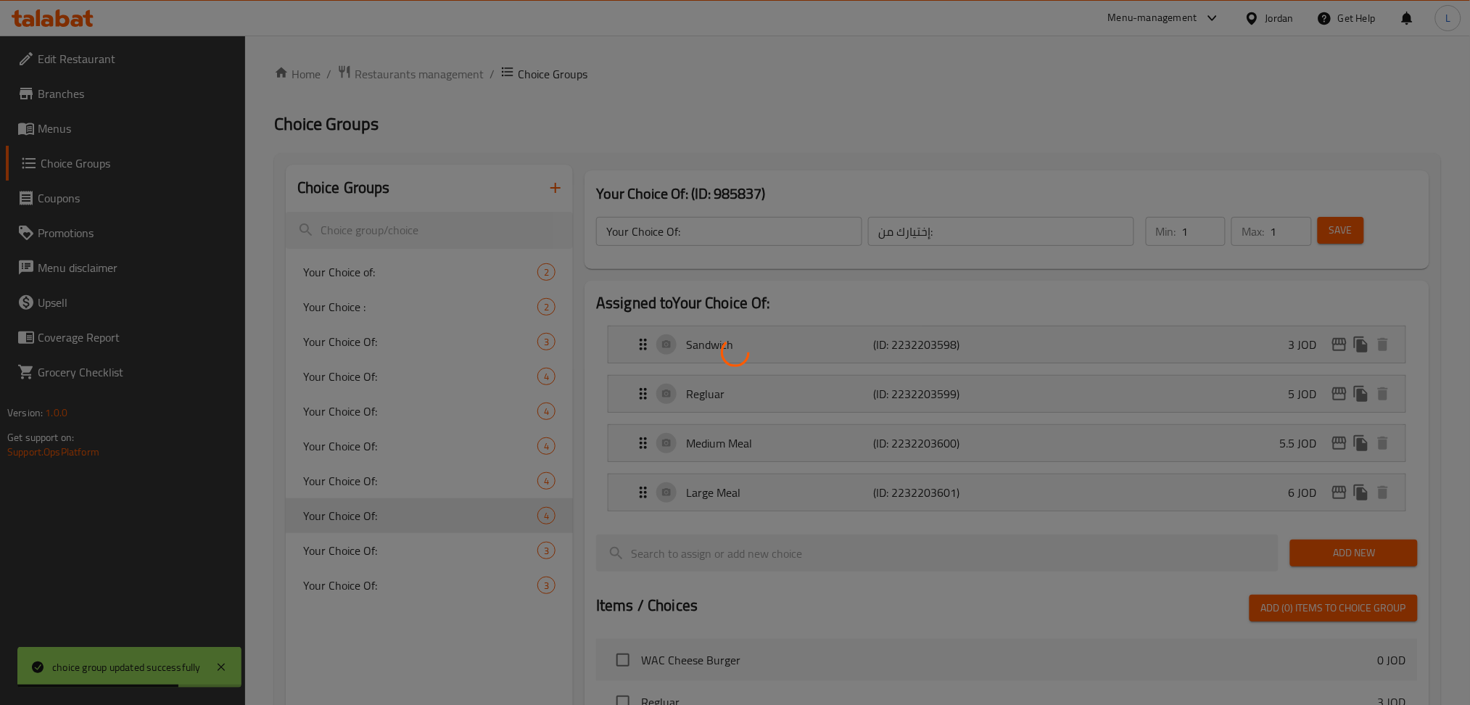
click at [429, 552] on div at bounding box center [735, 352] width 1470 height 705
click at [447, 547] on div at bounding box center [735, 352] width 1470 height 705
click at [429, 549] on div at bounding box center [735, 352] width 1470 height 705
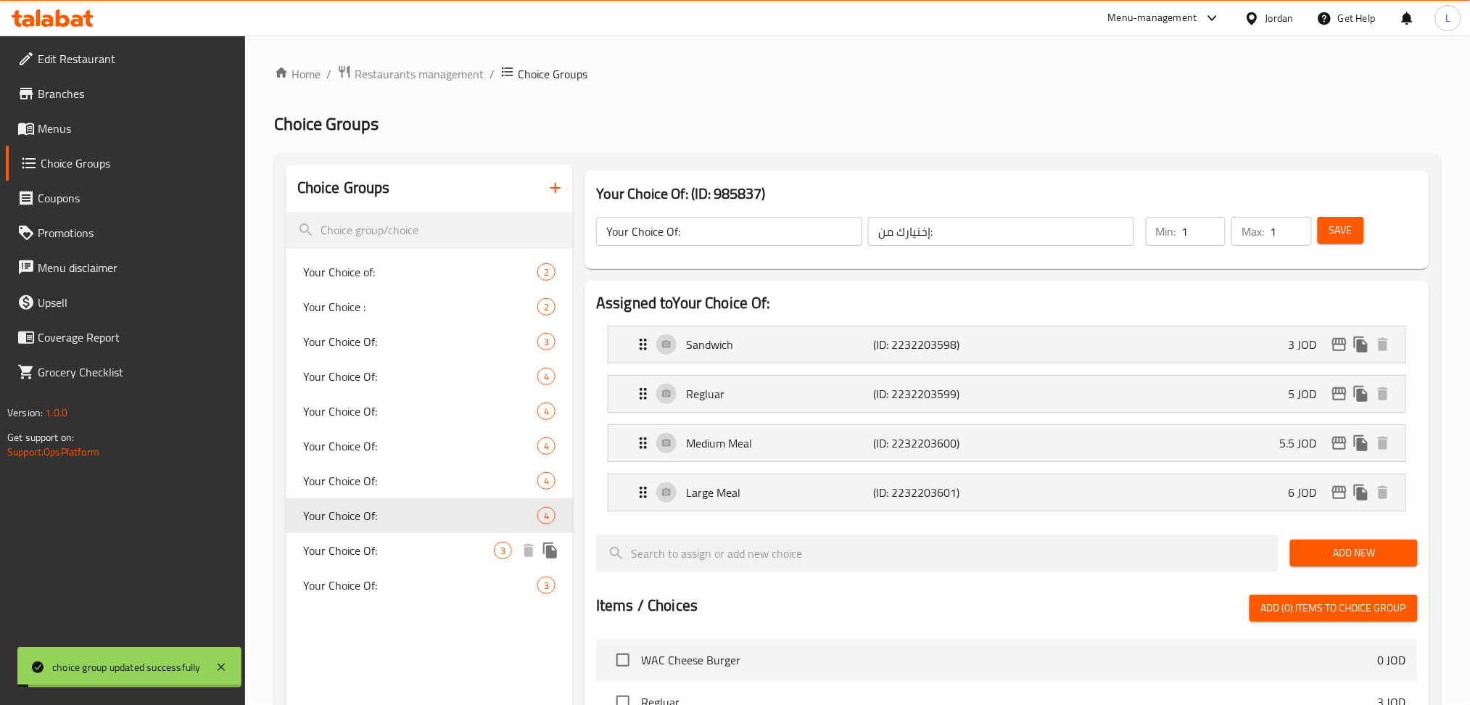
click at [431, 553] on span "Your Choice Of:" at bounding box center [398, 550] width 191 height 17
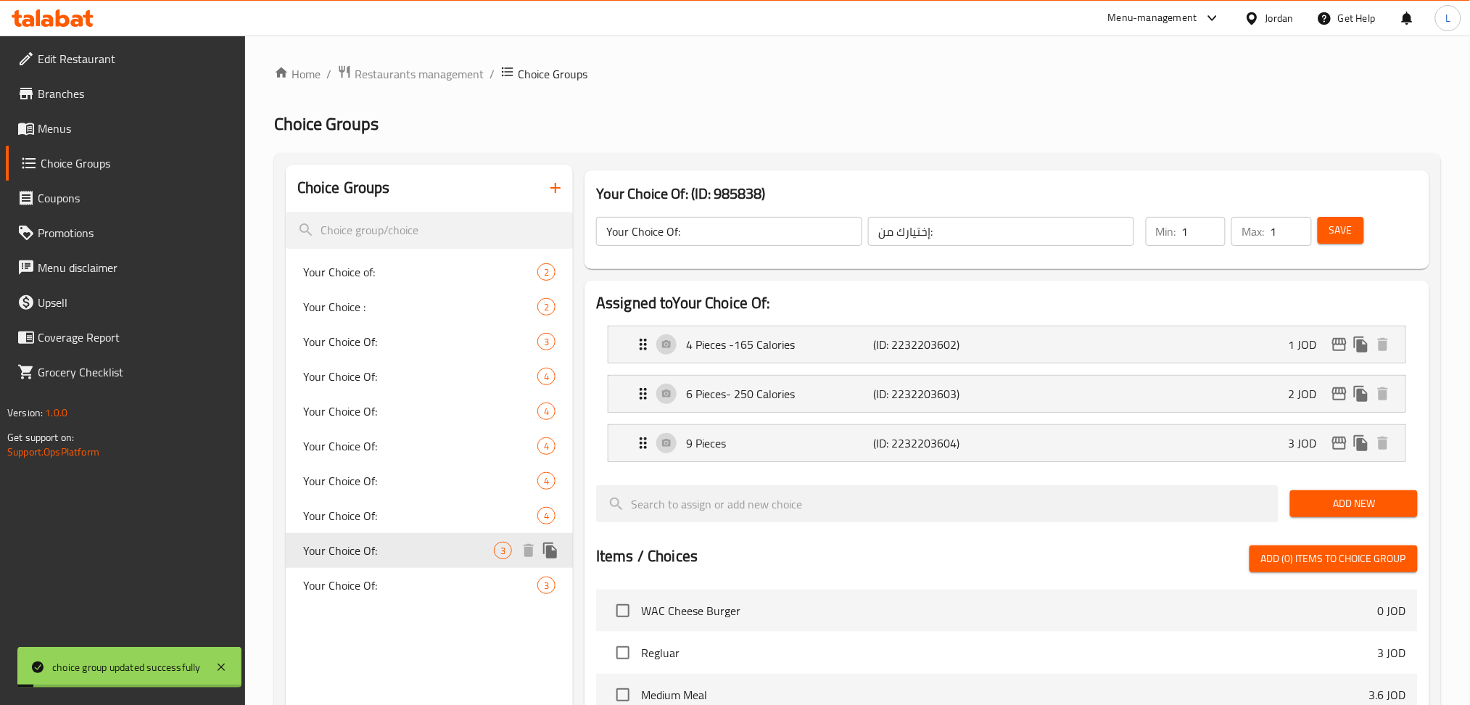
type input "0"
click at [1196, 233] on input "0" at bounding box center [1204, 231] width 44 height 29
click at [399, 583] on span "Your Choice Of:" at bounding box center [398, 585] width 191 height 17
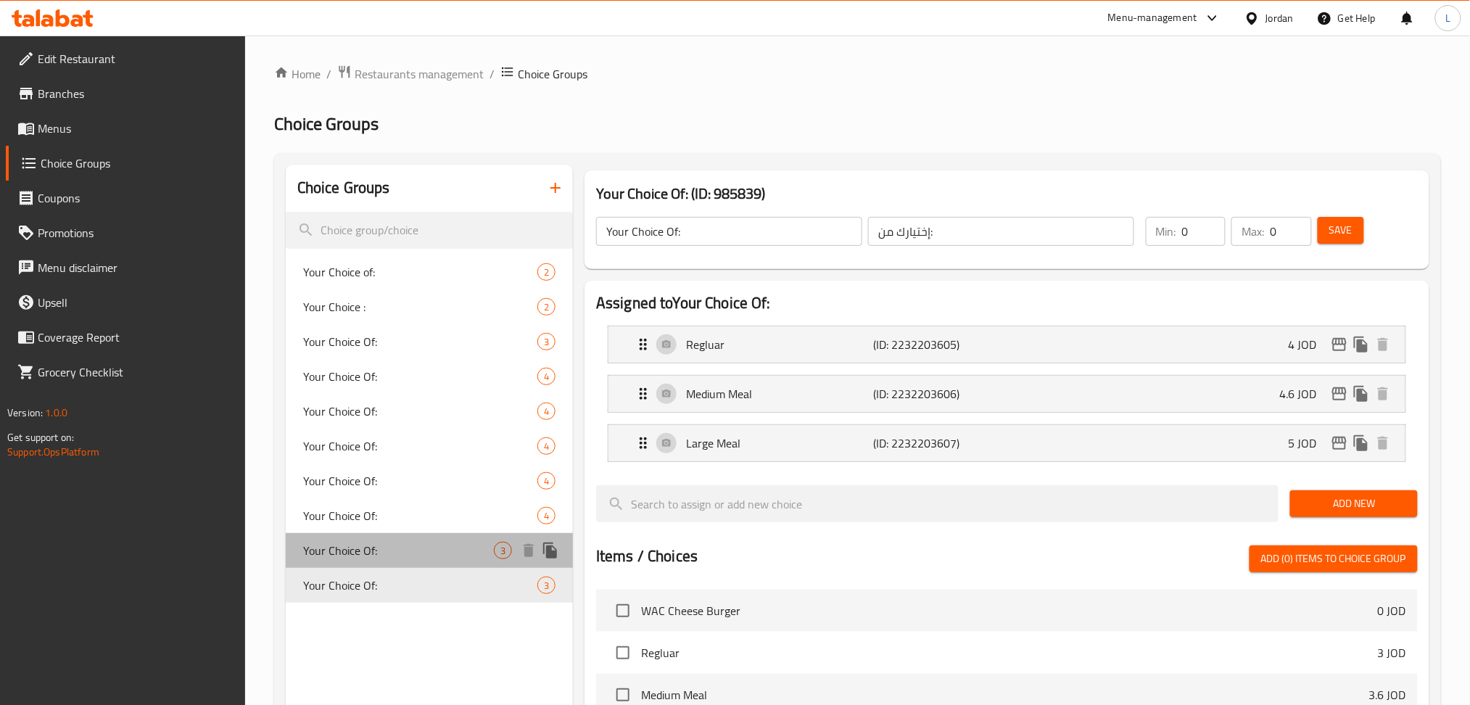
click at [397, 556] on span "Your Choice Of:" at bounding box center [398, 550] width 191 height 17
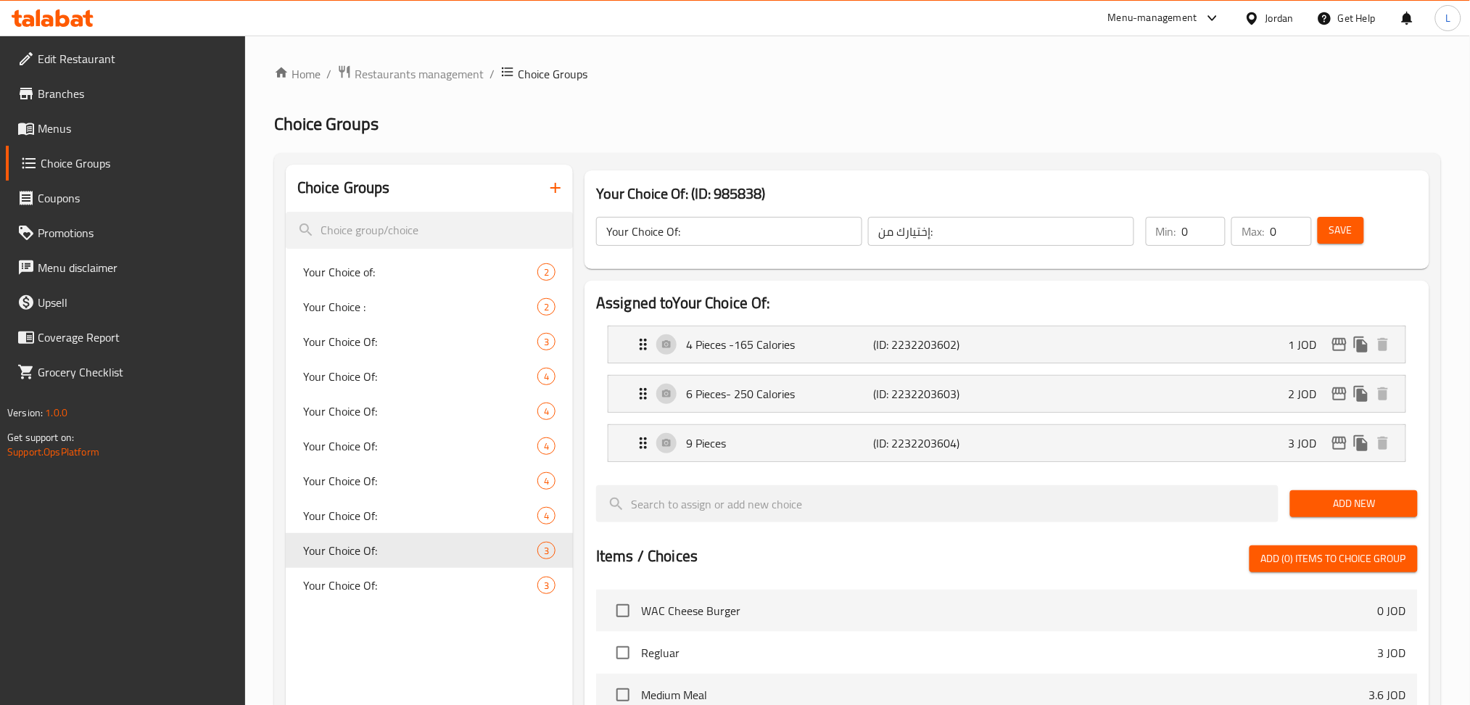
click at [1193, 230] on input "0" at bounding box center [1204, 231] width 44 height 29
type input "1"
click at [1280, 234] on input "0" at bounding box center [1290, 231] width 41 height 29
type input "1"
click at [1351, 226] on span "Save" at bounding box center [1341, 230] width 23 height 18
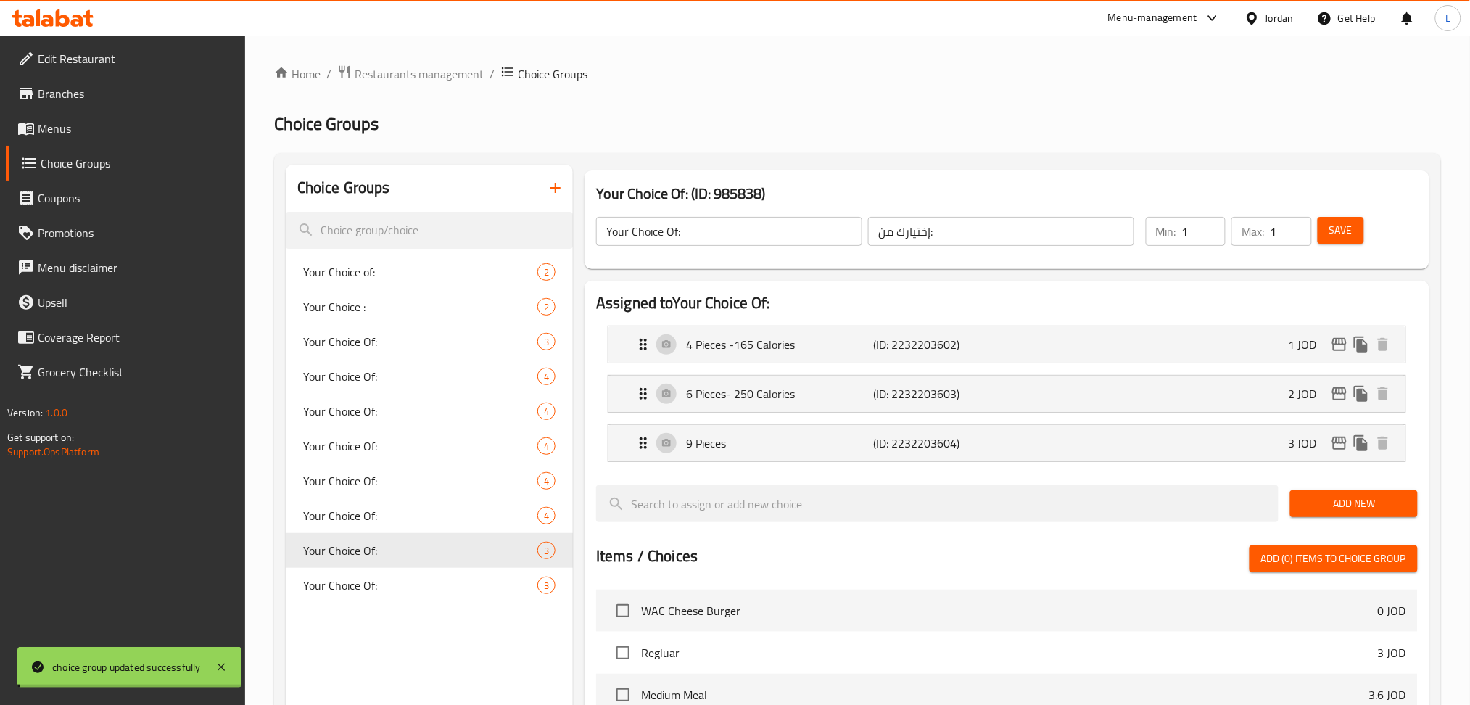
click at [368, 583] on div at bounding box center [735, 352] width 1470 height 705
click at [368, 583] on span "Your Choice Of:" at bounding box center [398, 585] width 191 height 17
type input "0"
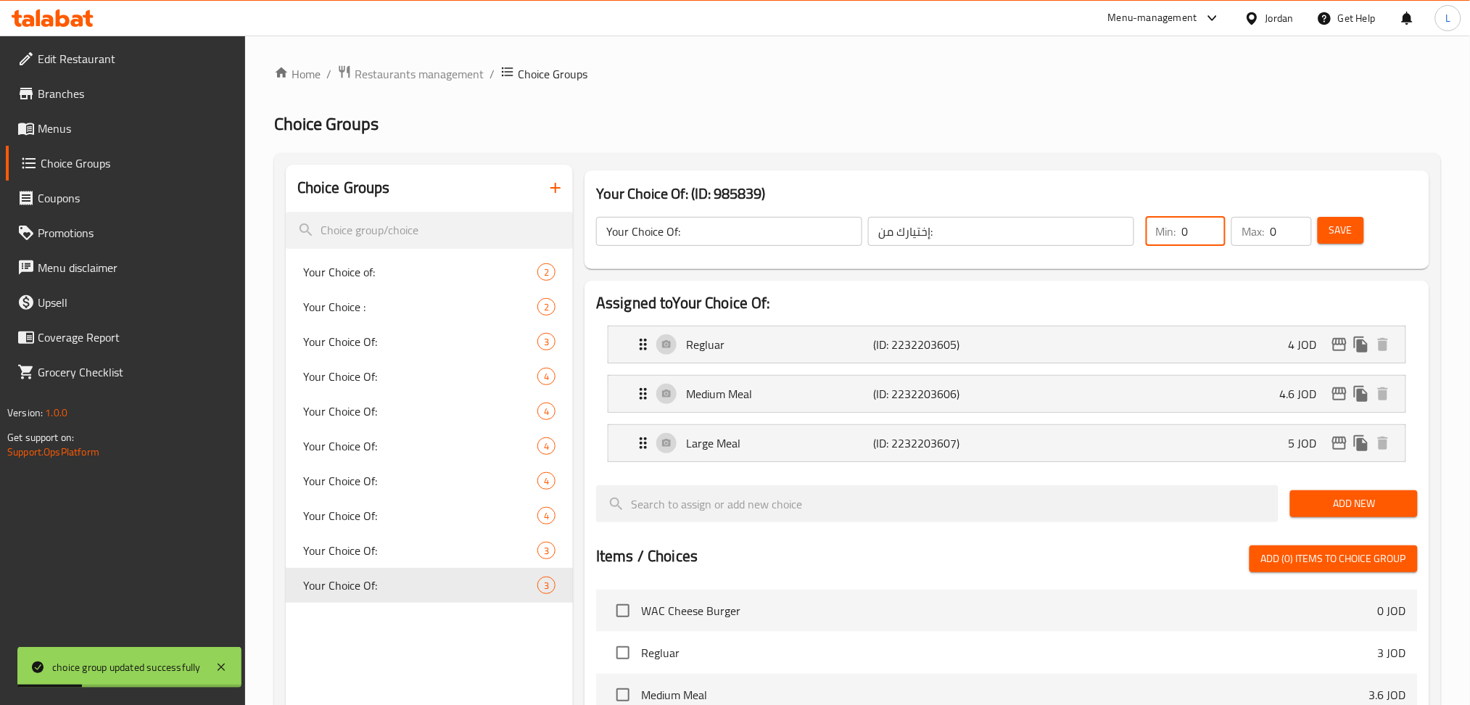
click at [1198, 236] on input "0" at bounding box center [1204, 231] width 44 height 29
type input "1"
click at [1283, 241] on input "0" at bounding box center [1290, 231] width 41 height 29
type input "1"
drag, startPoint x: 1335, startPoint y: 237, endPoint x: 1298, endPoint y: 250, distance: 39.2
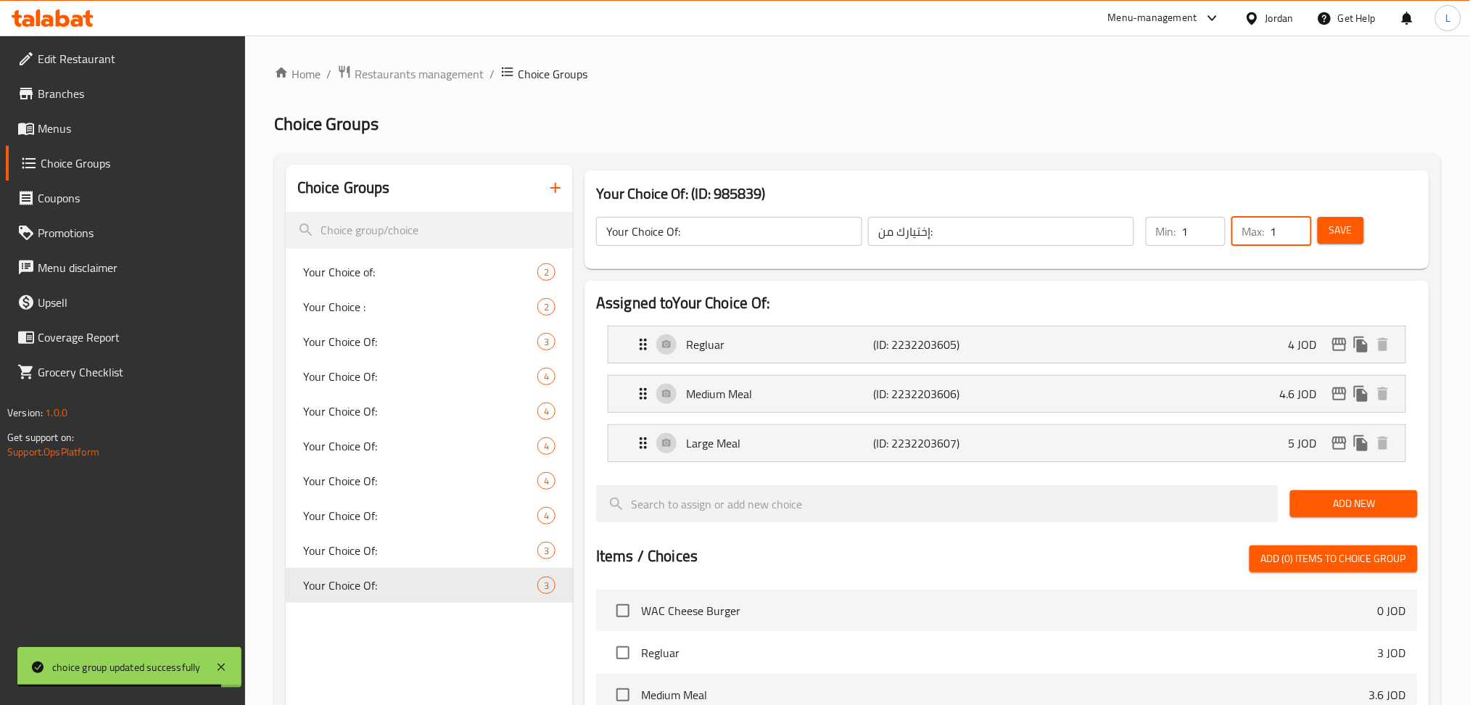
click at [1335, 236] on span "Save" at bounding box center [1341, 230] width 23 height 18
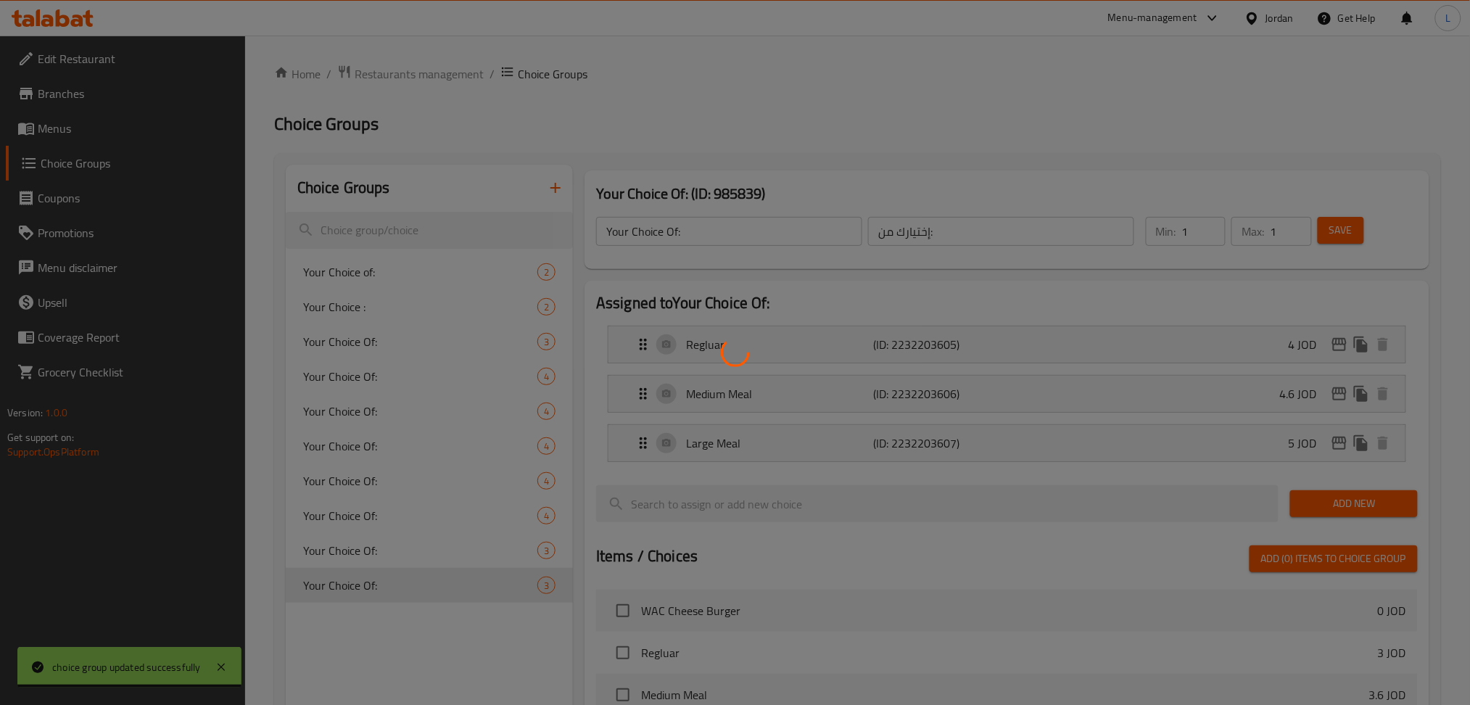
click at [386, 271] on div at bounding box center [735, 352] width 1470 height 705
click at [397, 278] on div at bounding box center [735, 352] width 1470 height 705
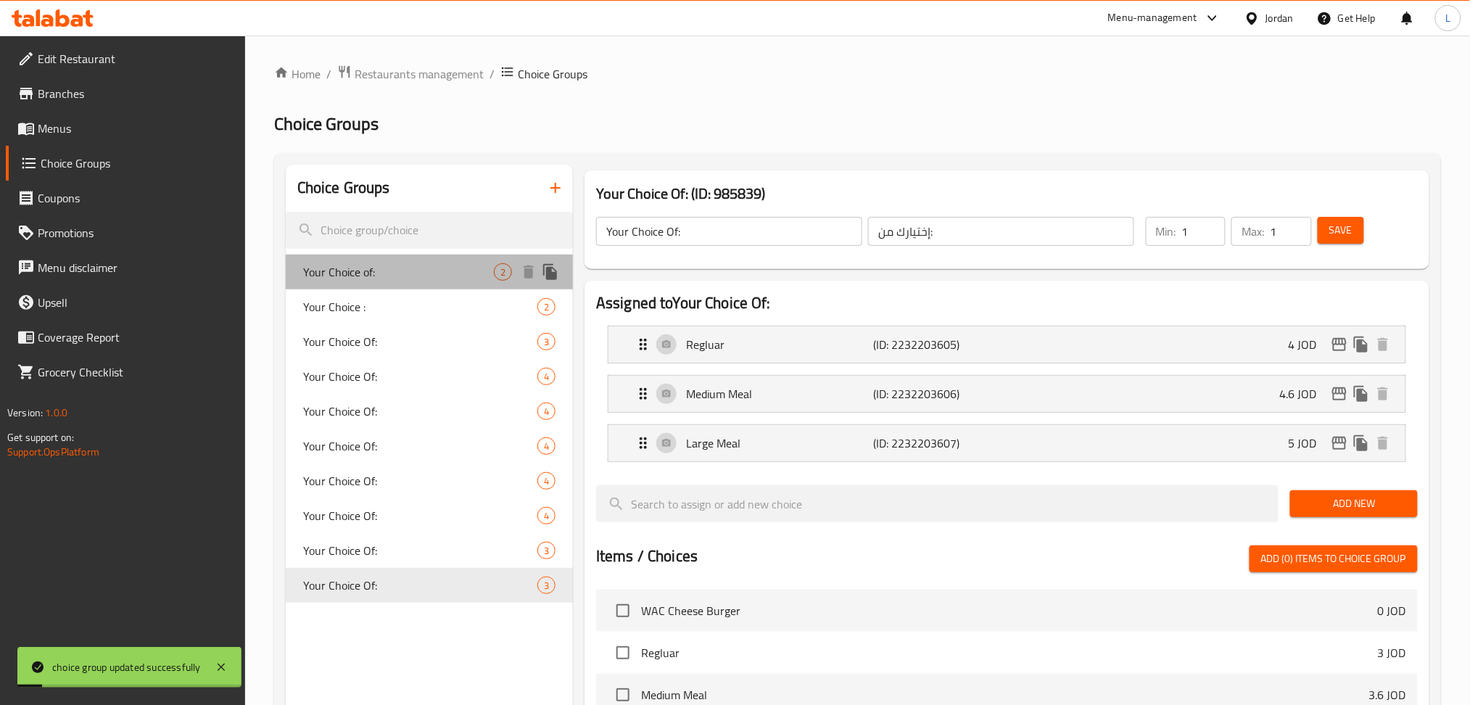
click at [369, 276] on span "Your Choice of:" at bounding box center [398, 271] width 191 height 17
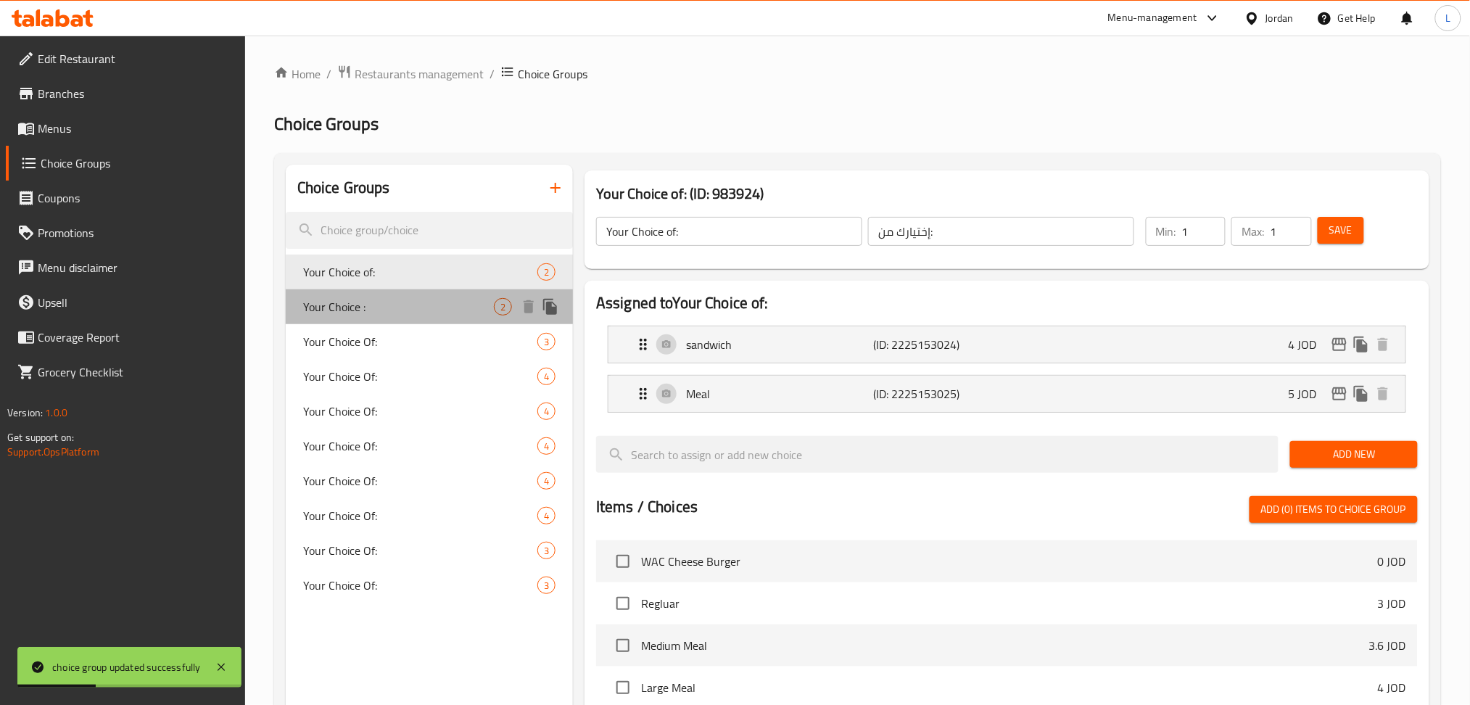
click at [388, 309] on span "Your Choice :" at bounding box center [398, 306] width 191 height 17
type input "Your Choice :"
type input "إختيارك :"
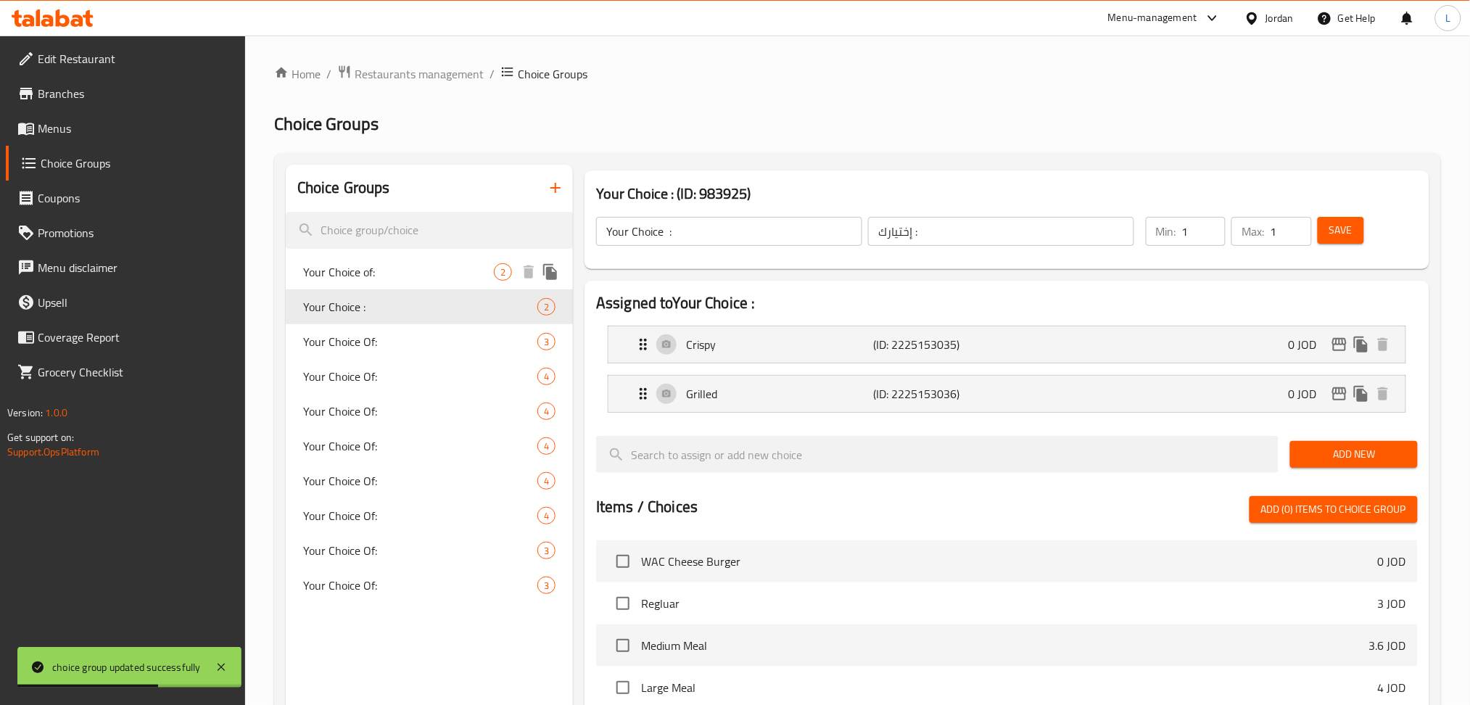
click at [400, 280] on span "Your Choice of:" at bounding box center [398, 271] width 191 height 17
type input "Your Choice of:"
type input "إختيارك من:"
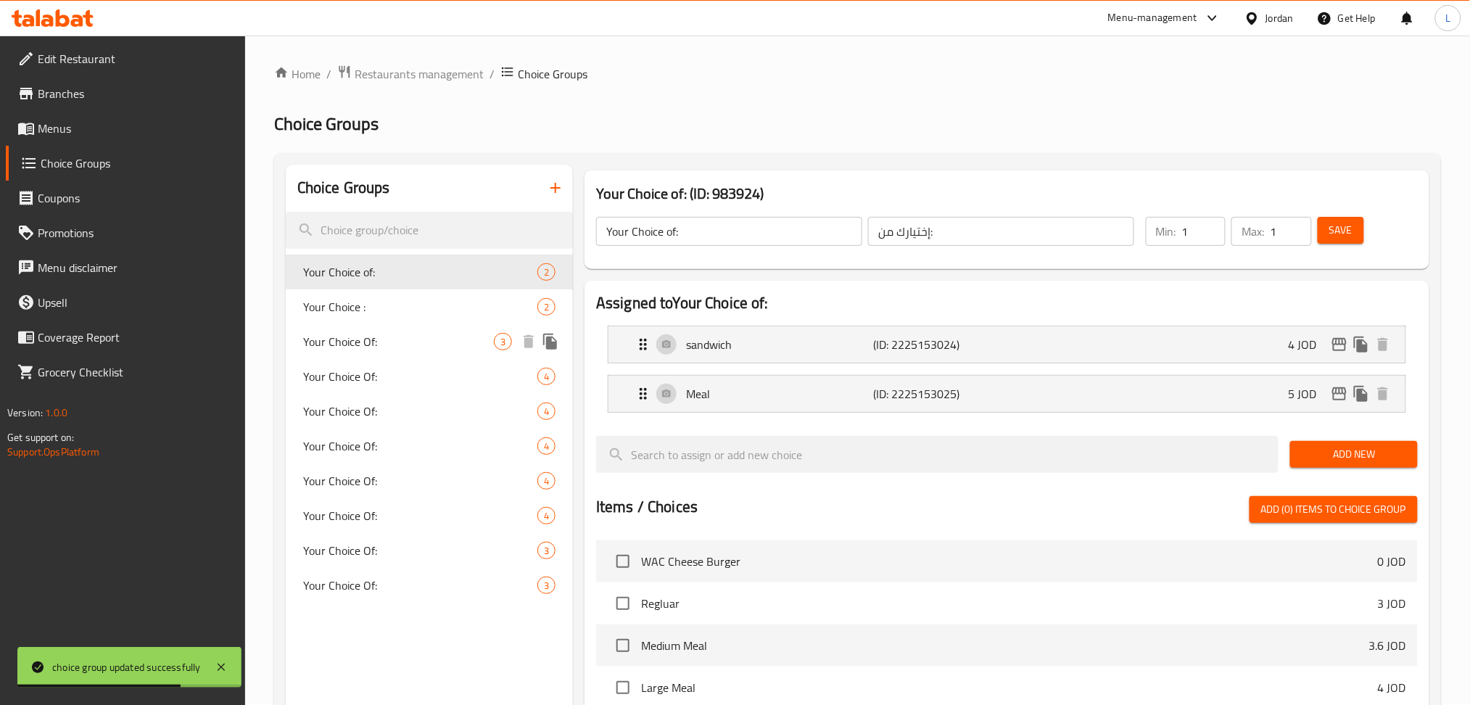
click at [378, 343] on span "Your Choice Of:" at bounding box center [398, 341] width 191 height 17
type input "Your Choice Of:"
type input "0"
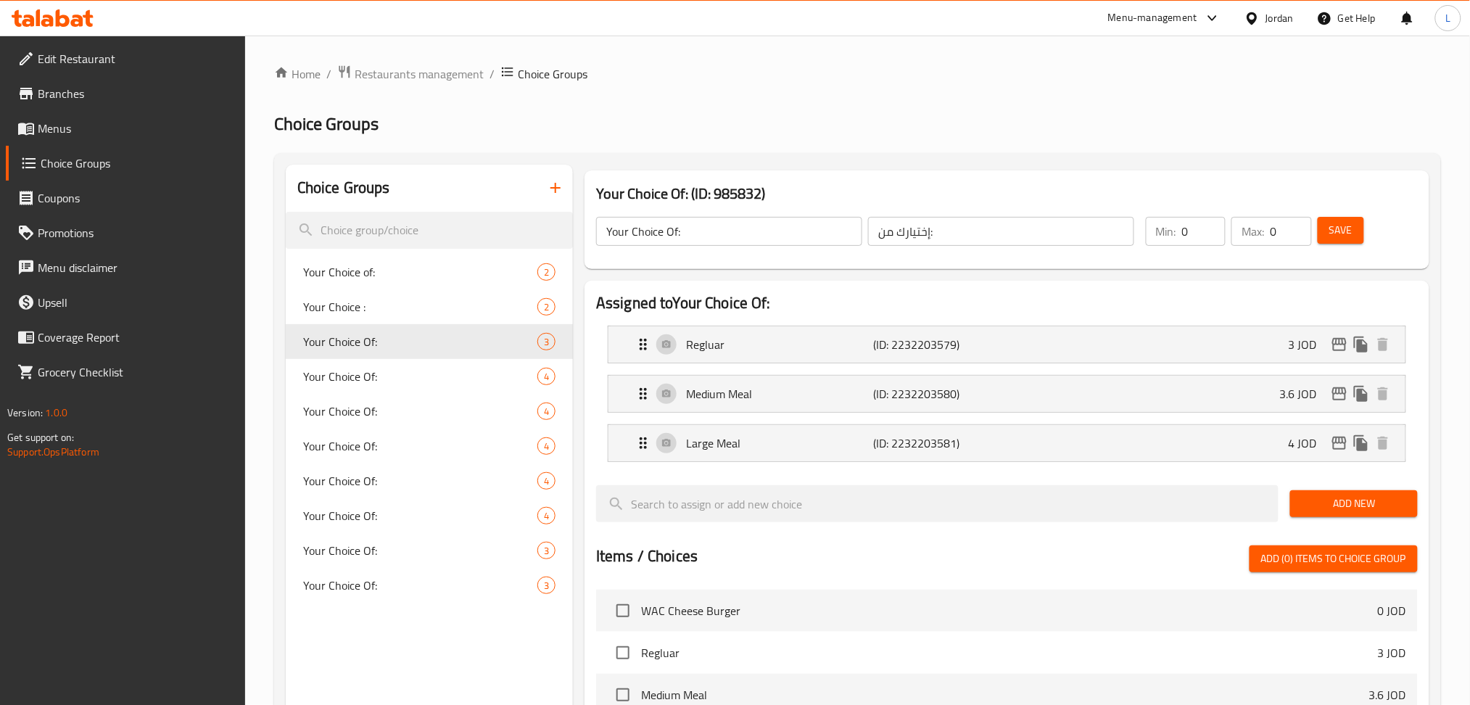
click at [1192, 233] on input "0" at bounding box center [1204, 231] width 44 height 29
type input "1"
click at [1288, 223] on input "0" at bounding box center [1290, 231] width 41 height 29
type input "1"
drag, startPoint x: 1367, startPoint y: 237, endPoint x: 1354, endPoint y: 239, distance: 12.4
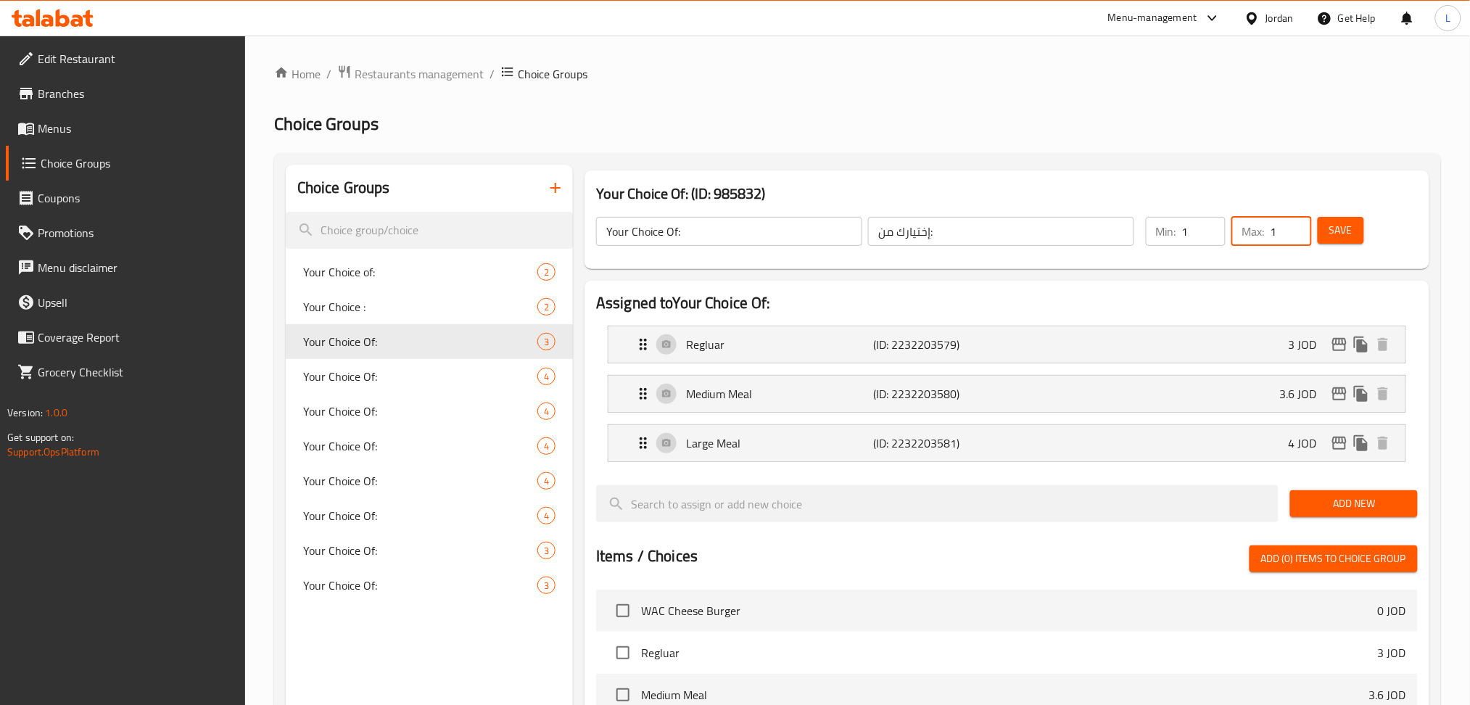
click at [1365, 239] on div "Save" at bounding box center [1359, 231] width 88 height 35
click at [1352, 238] on span "Save" at bounding box center [1341, 230] width 23 height 18
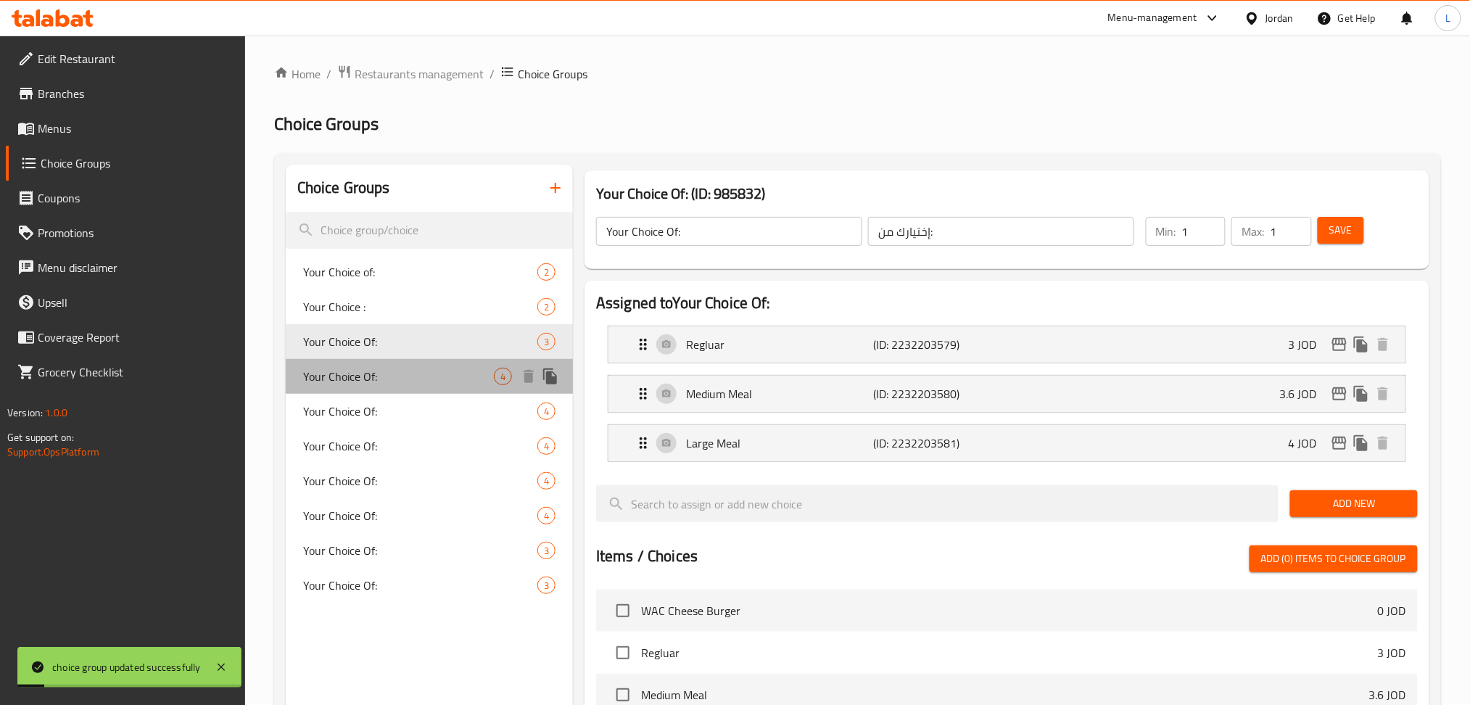
click at [414, 377] on span "Your Choice Of:" at bounding box center [398, 376] width 191 height 17
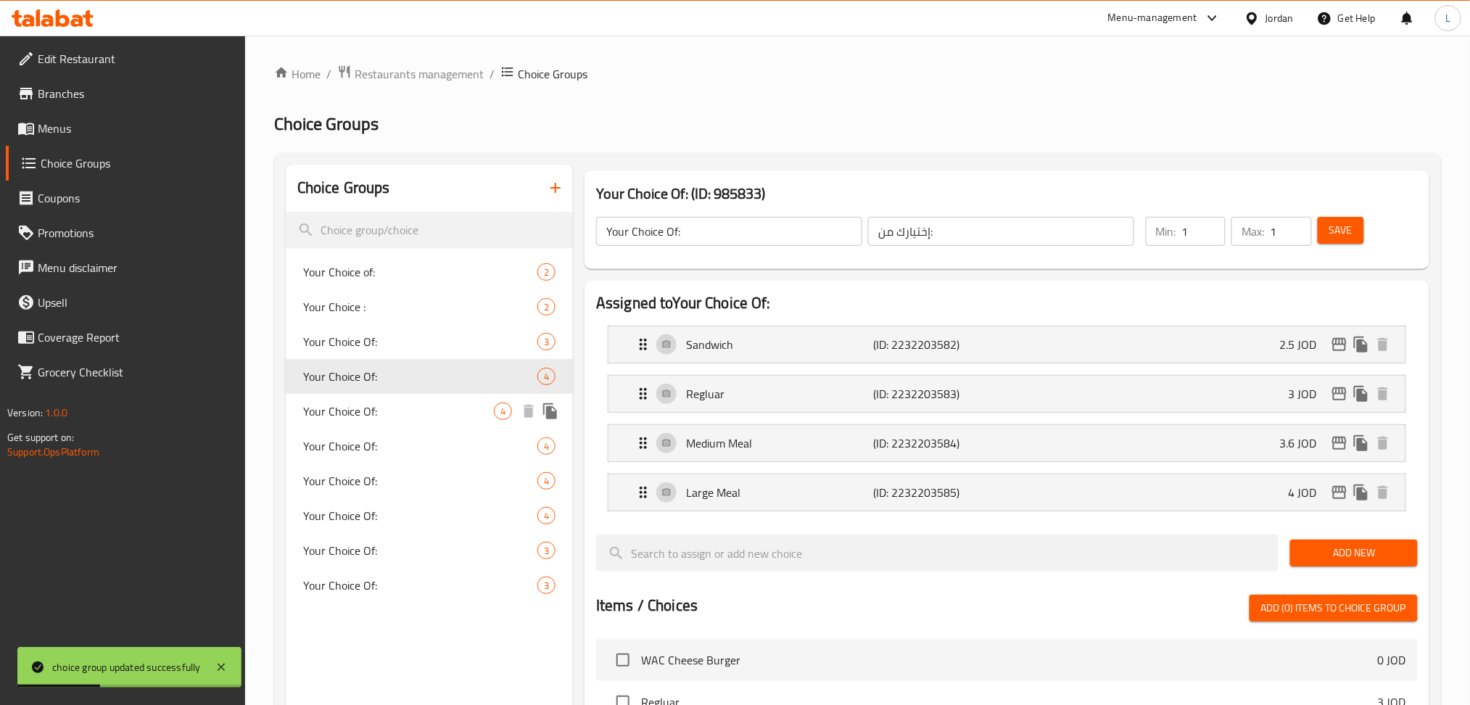
click at [337, 419] on span "Your Choice Of:" at bounding box center [398, 411] width 191 height 17
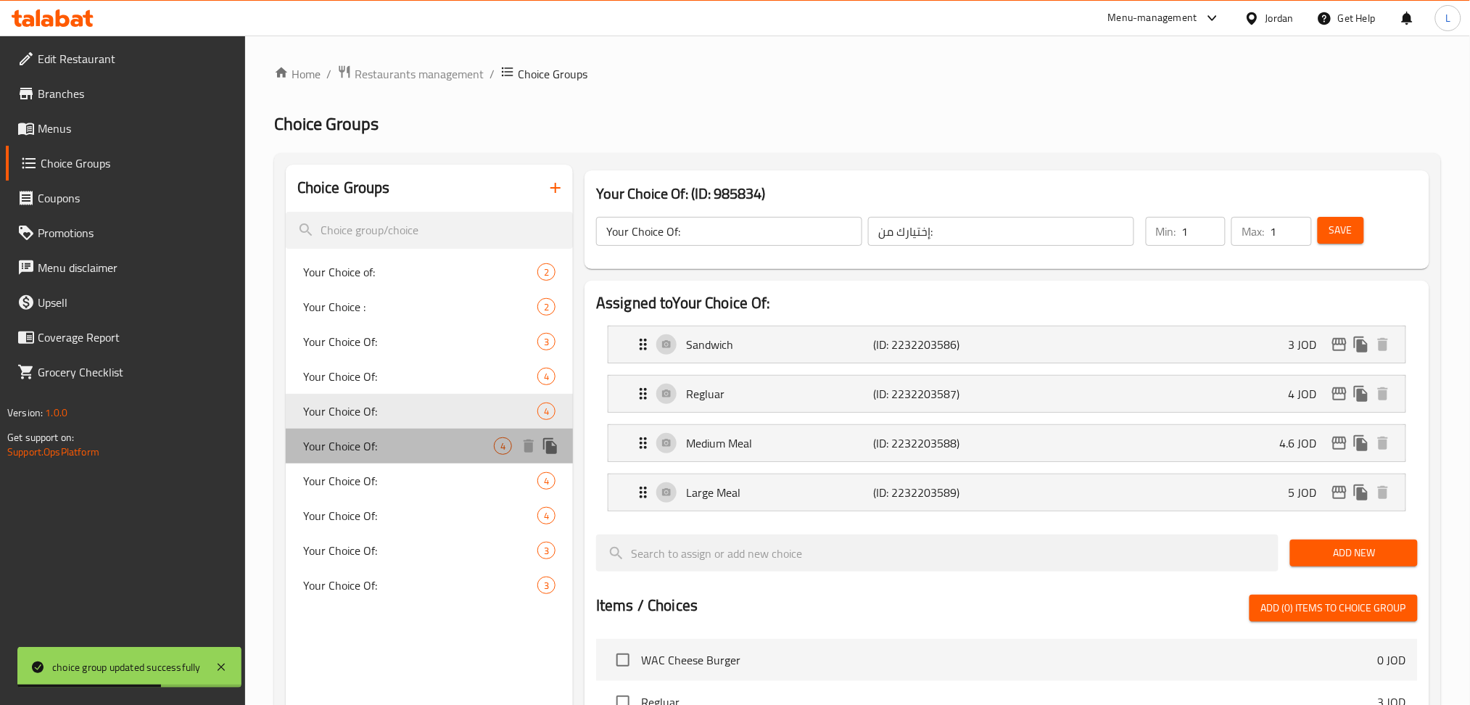
click at [397, 448] on span "Your Choice Of:" at bounding box center [398, 445] width 191 height 17
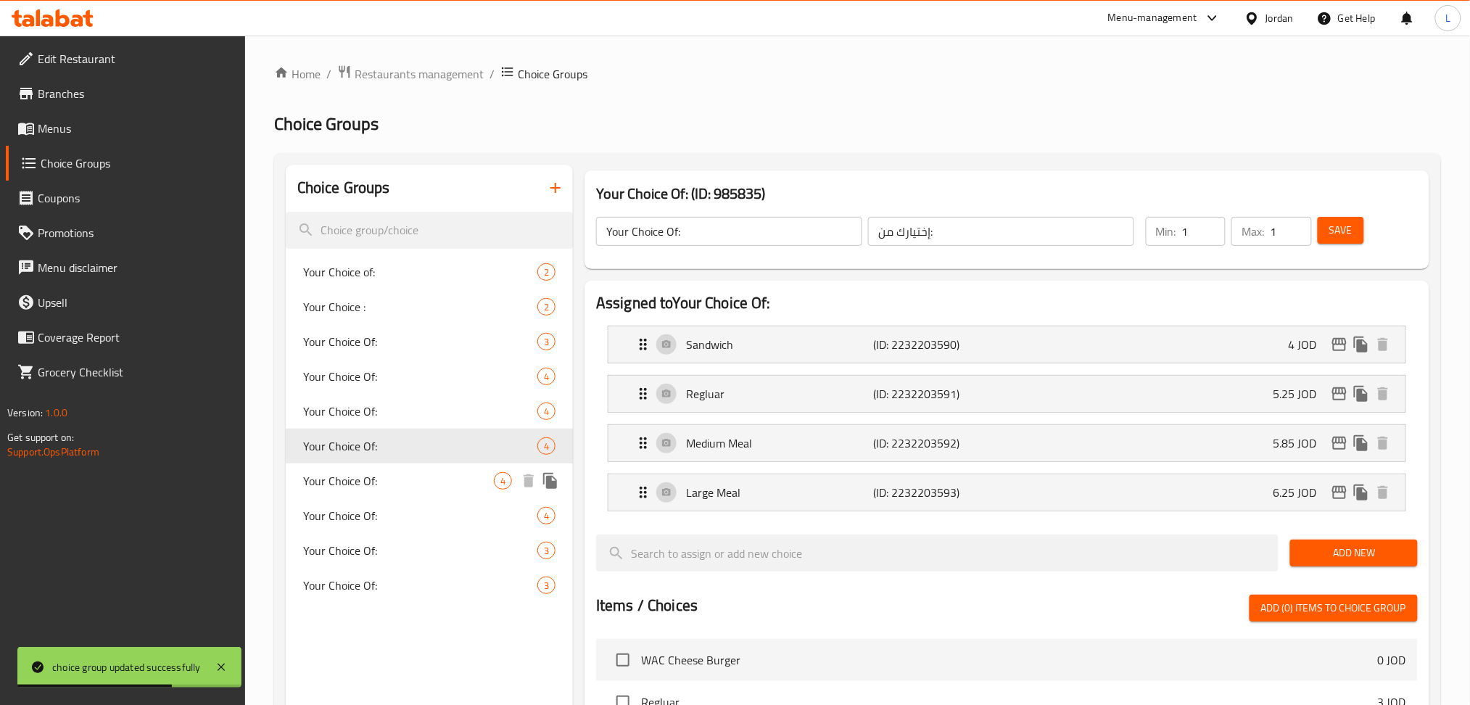
click at [397, 481] on span "Your Choice Of:" at bounding box center [398, 480] width 191 height 17
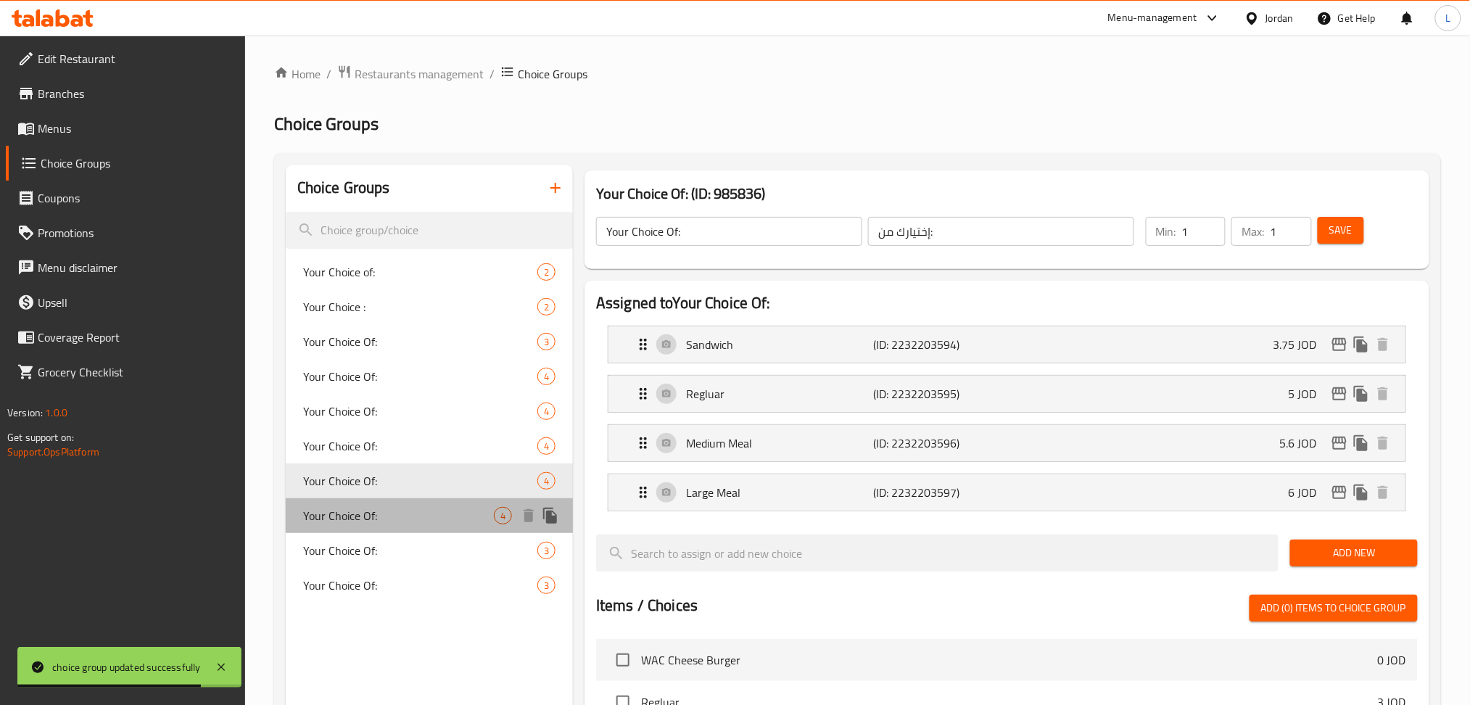
click at [401, 527] on div "Your Choice Of: 4" at bounding box center [429, 515] width 287 height 35
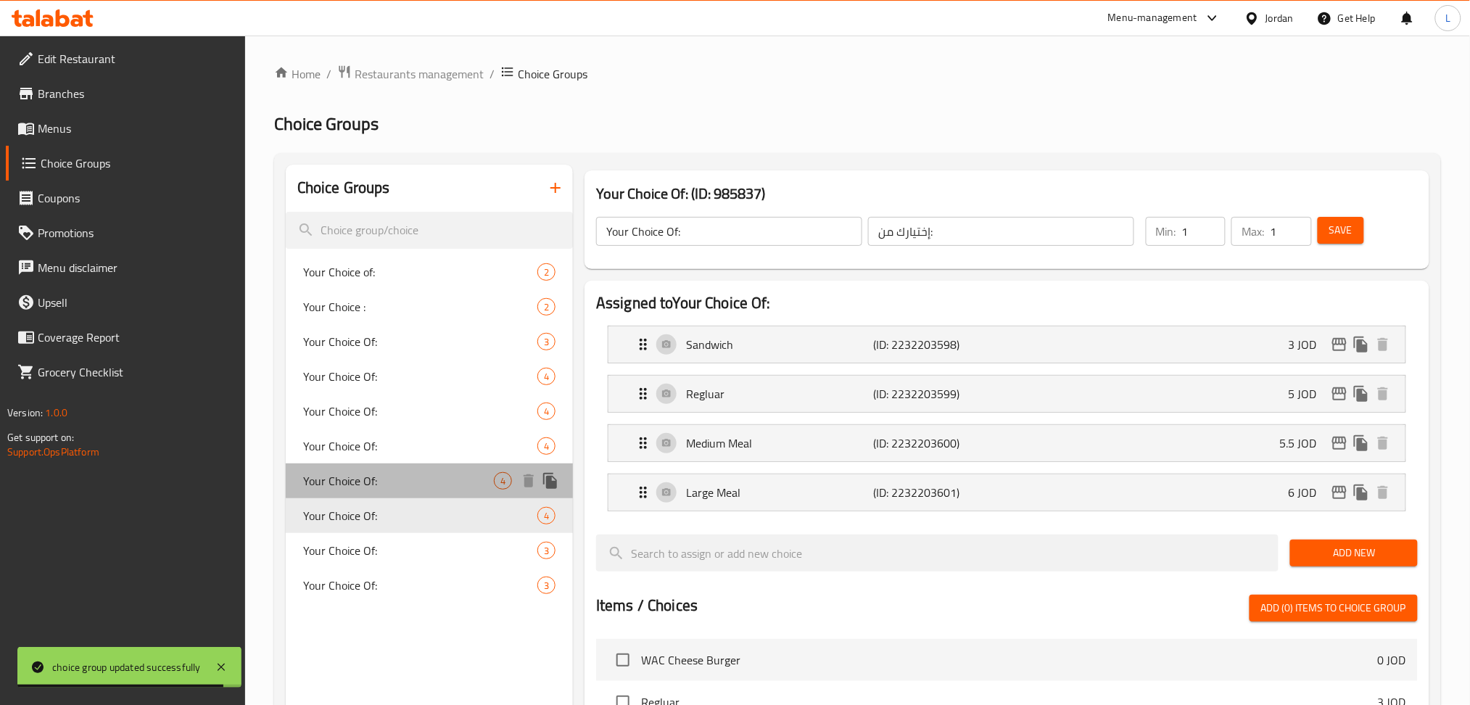
click at [405, 472] on span "Your Choice Of:" at bounding box center [398, 480] width 191 height 17
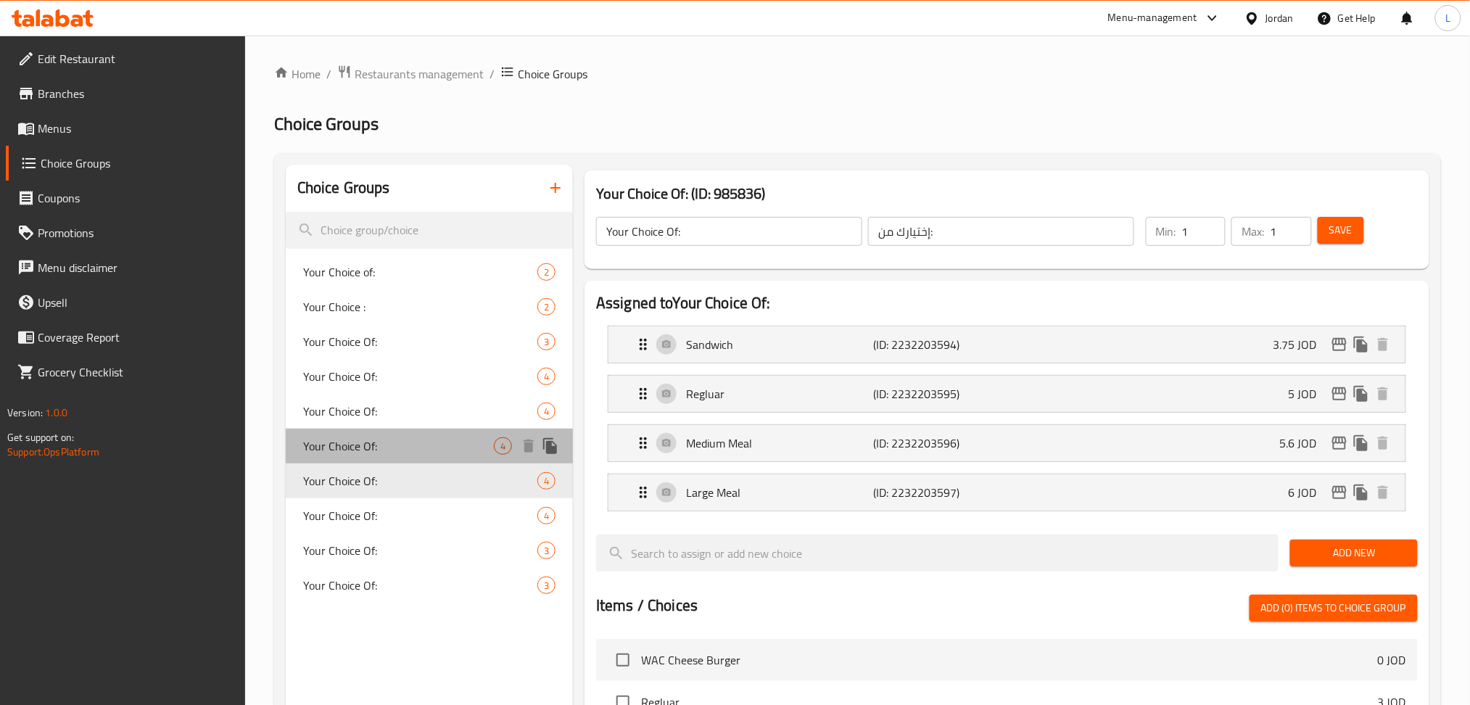
click at [408, 452] on span "Your Choice Of:" at bounding box center [398, 445] width 191 height 17
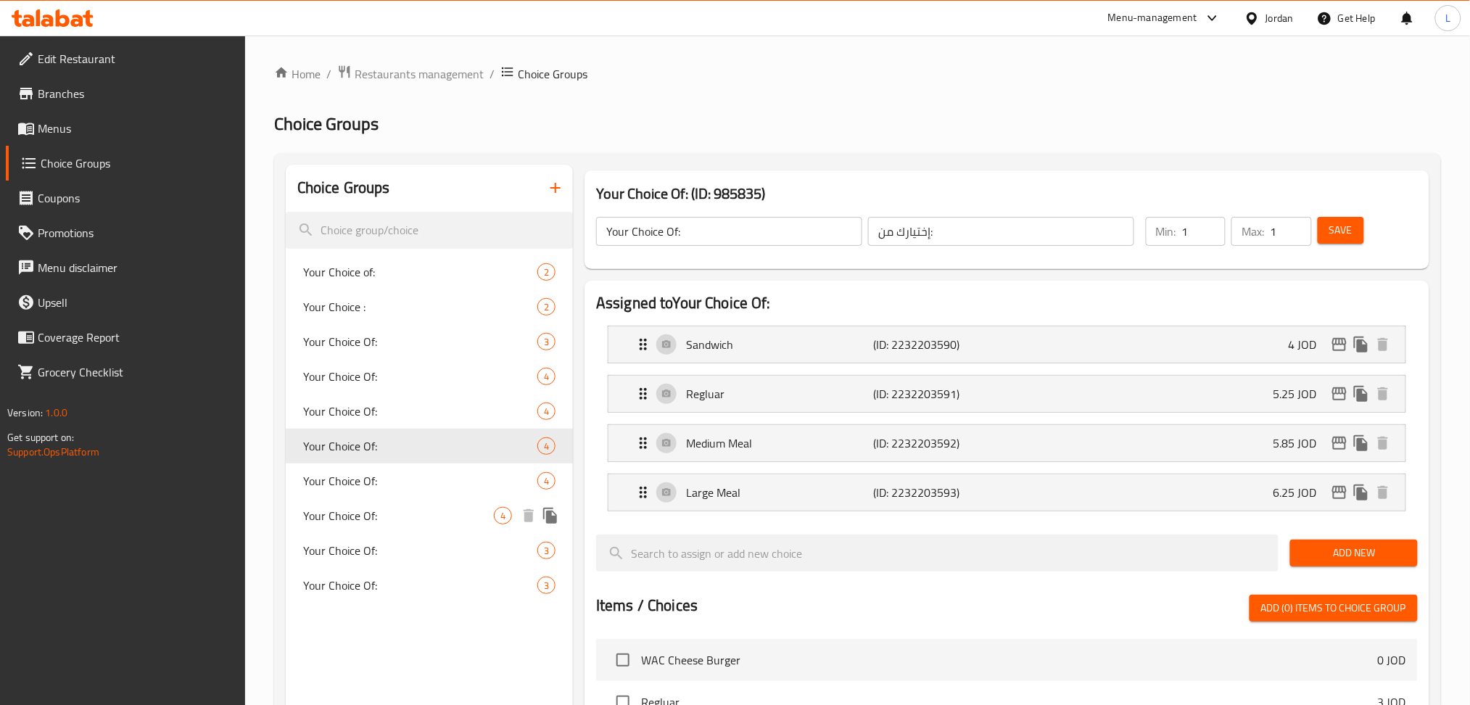
click at [424, 521] on span "Your Choice Of:" at bounding box center [398, 515] width 191 height 17
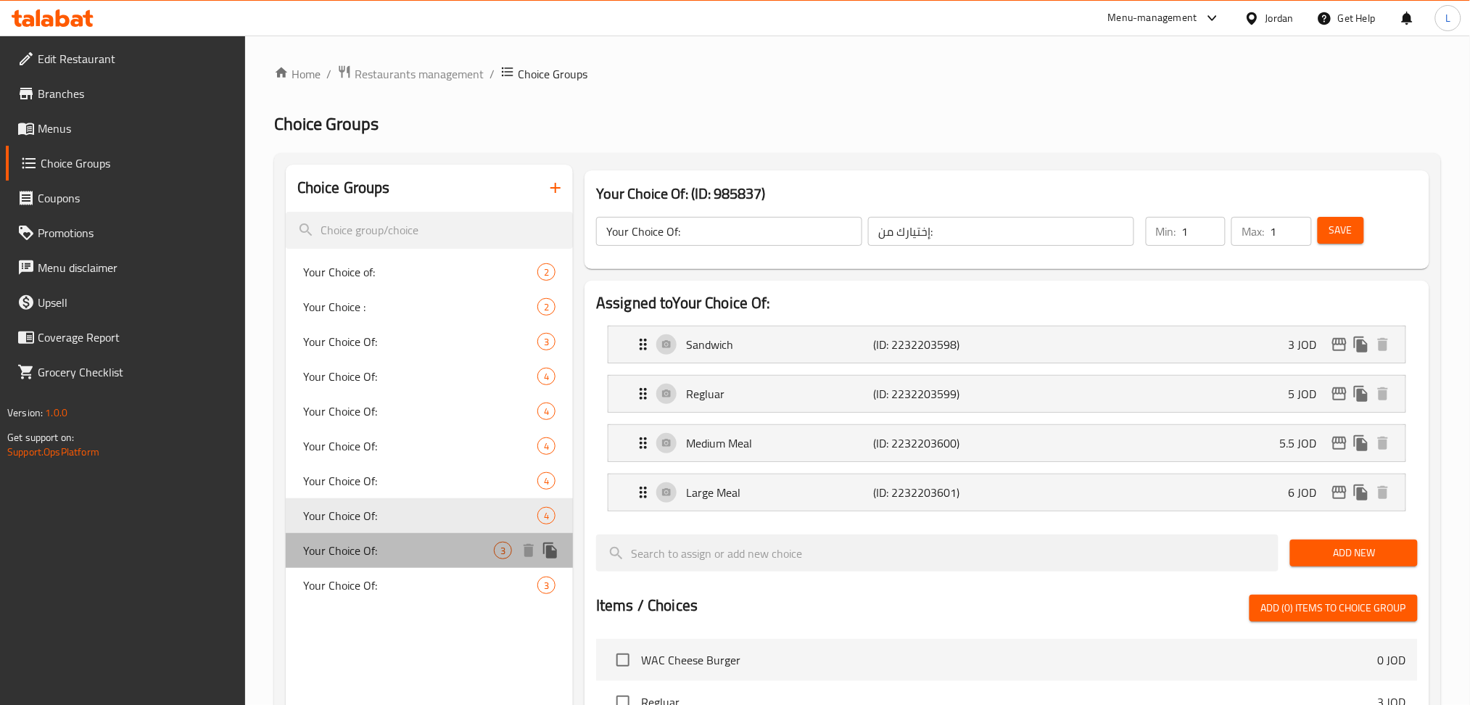
click at [409, 553] on span "Your Choice Of:" at bounding box center [398, 550] width 191 height 17
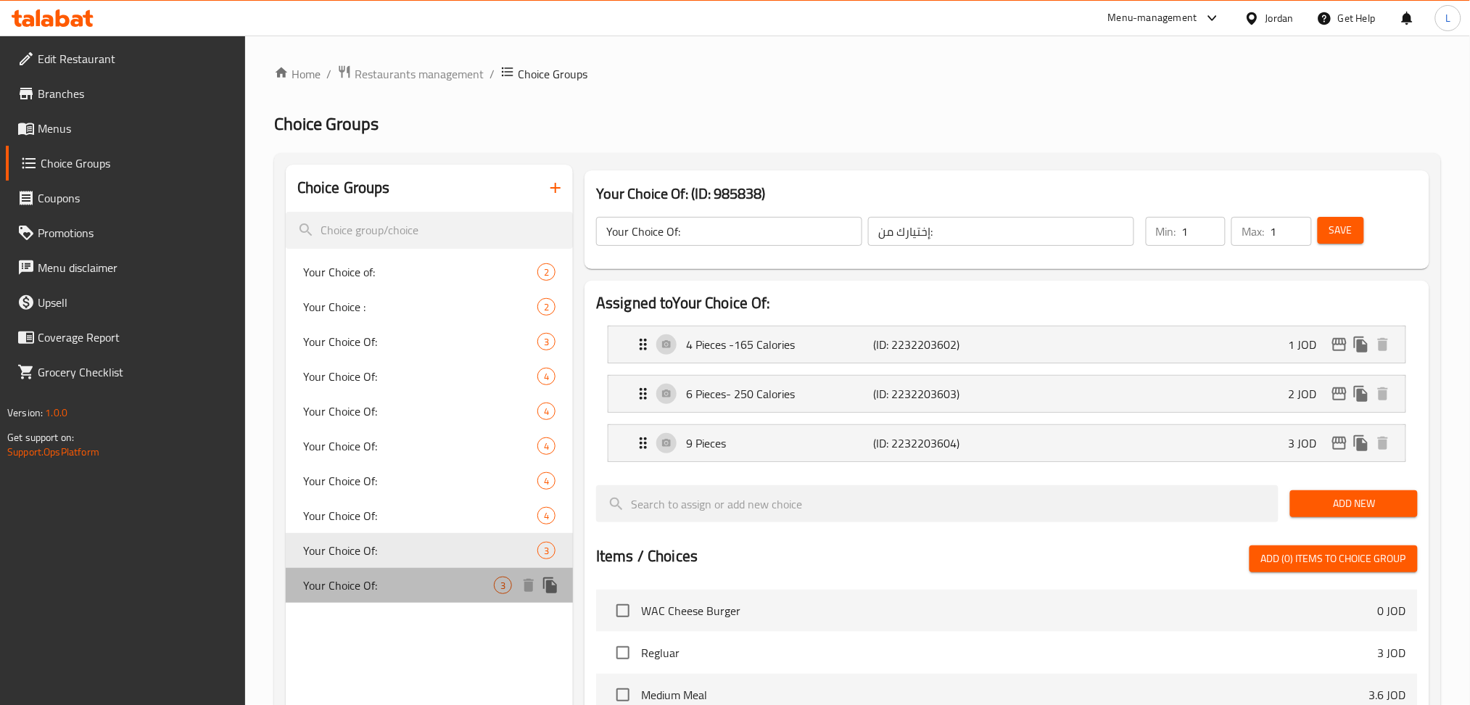
click at [410, 585] on span "Your Choice Of:" at bounding box center [398, 585] width 191 height 17
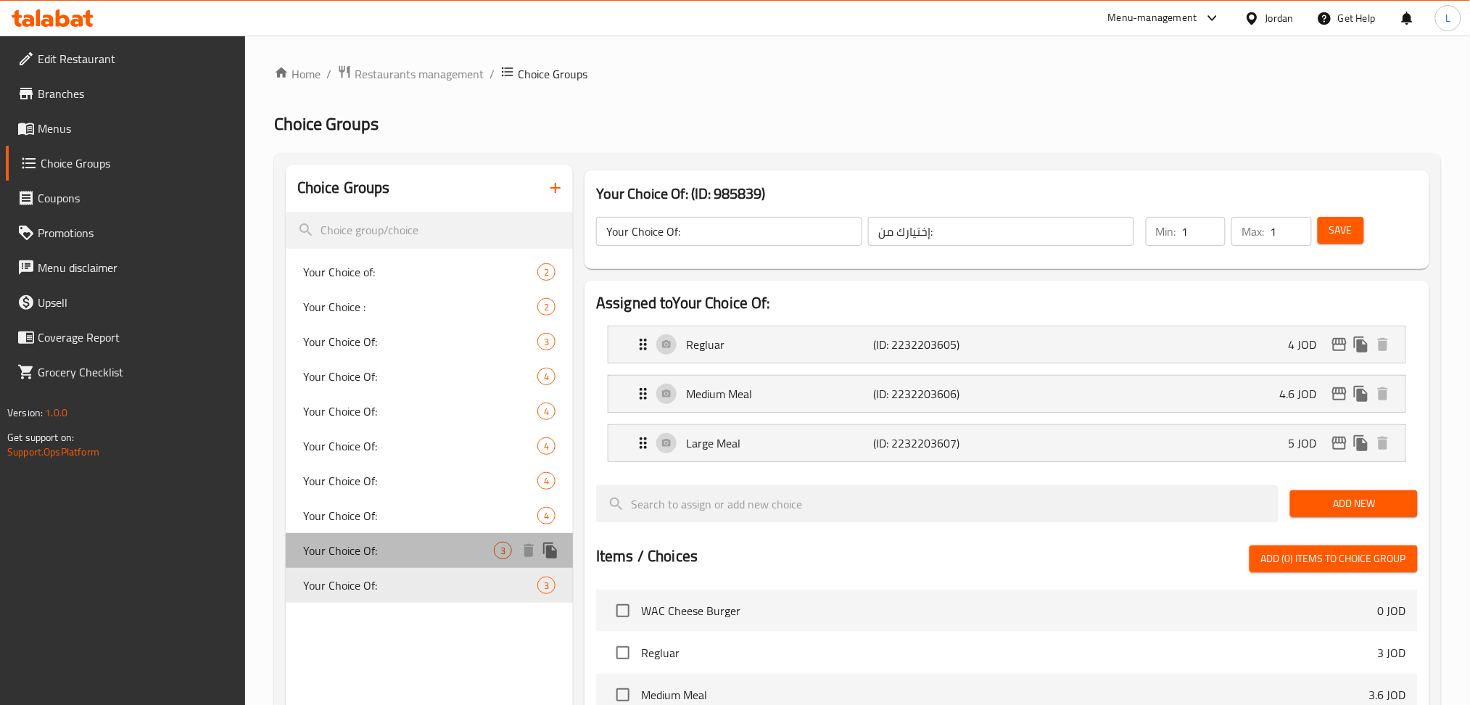
click at [420, 546] on span "Your Choice Of:" at bounding box center [398, 550] width 191 height 17
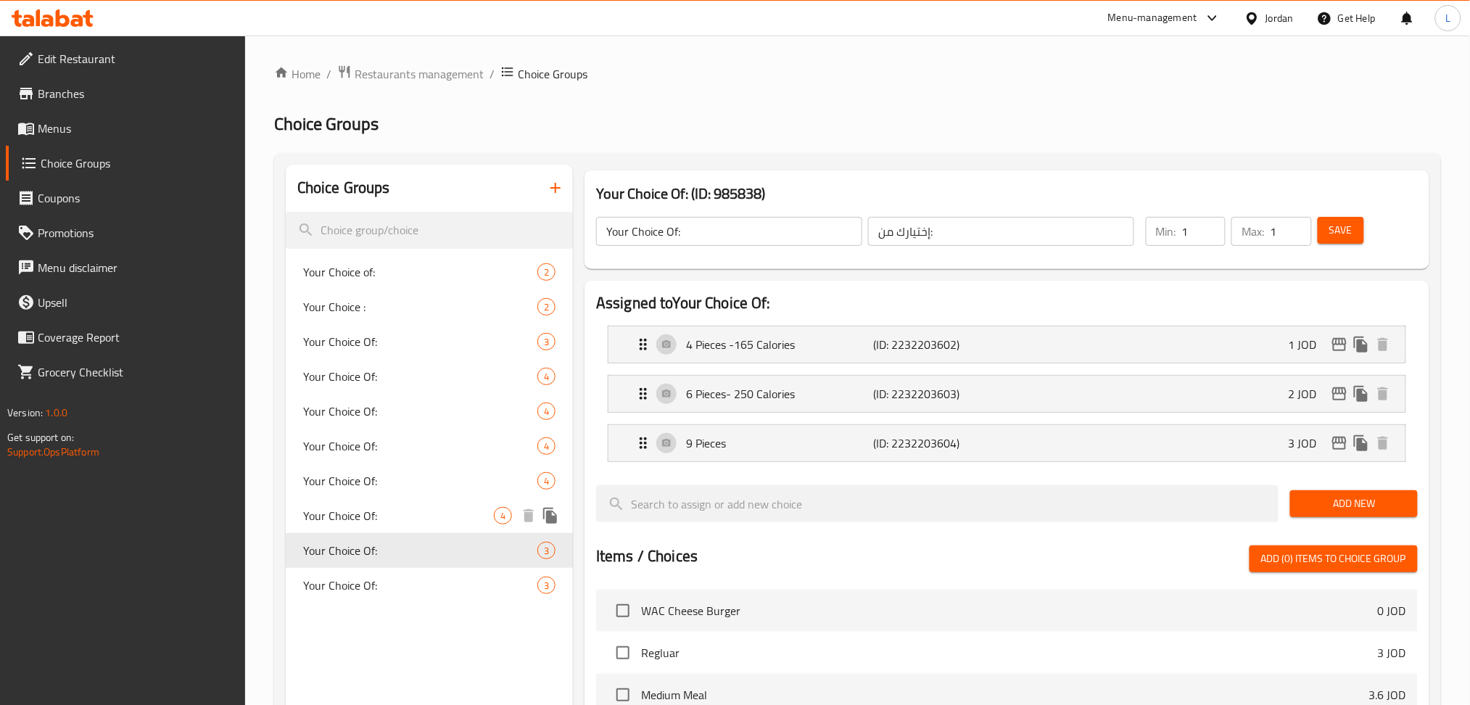
click at [422, 517] on span "Your Choice Of:" at bounding box center [398, 515] width 191 height 17
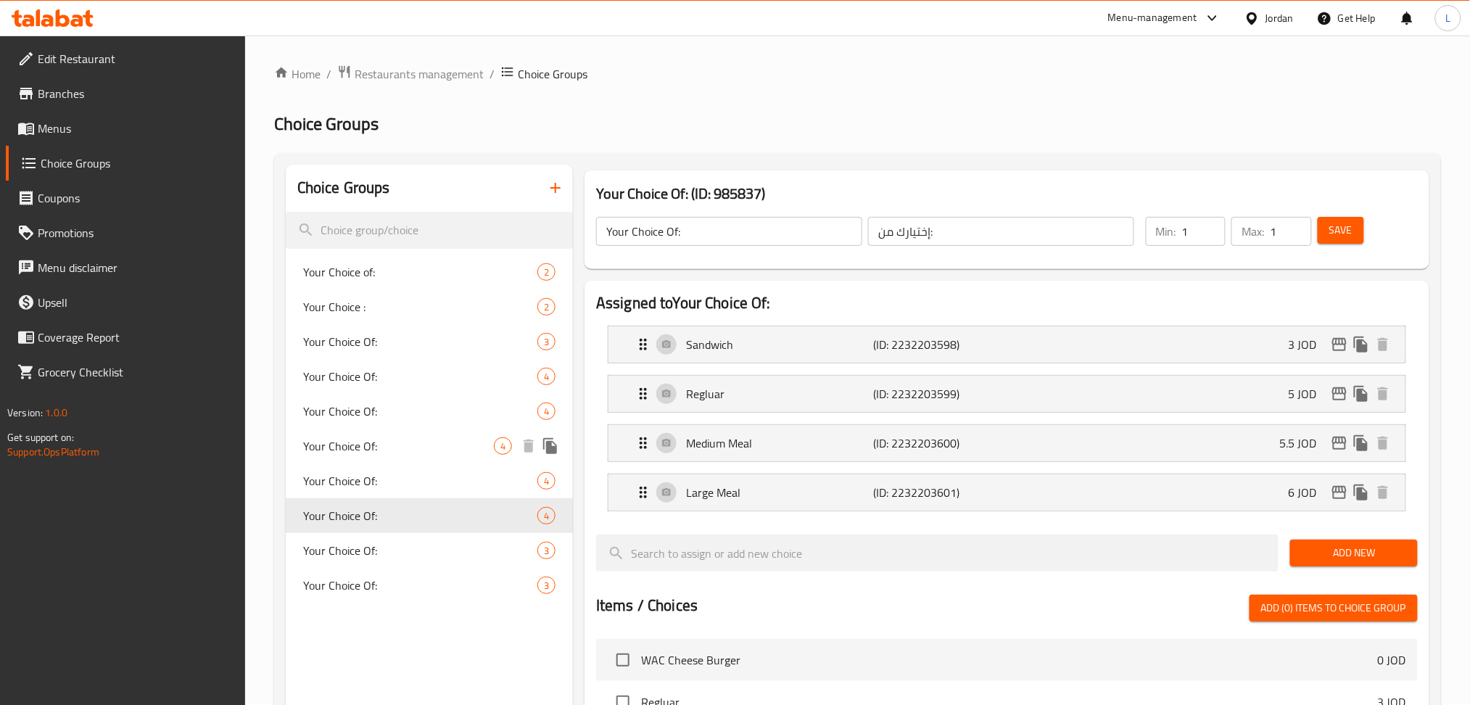
click at [438, 463] on div "Your Choice Of: 4" at bounding box center [429, 446] width 287 height 35
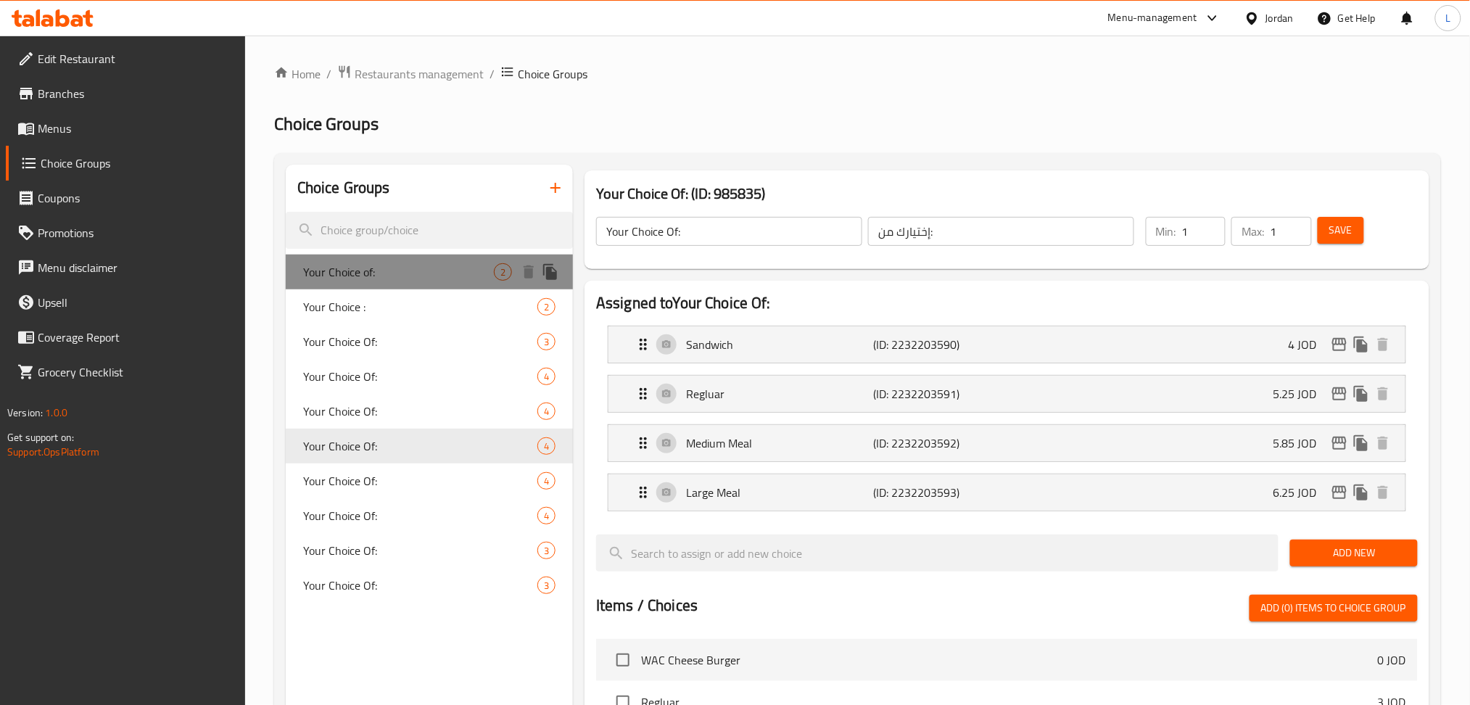
click at [435, 280] on span "Your Choice of:" at bounding box center [398, 271] width 191 height 17
type input "Your Choice of:"
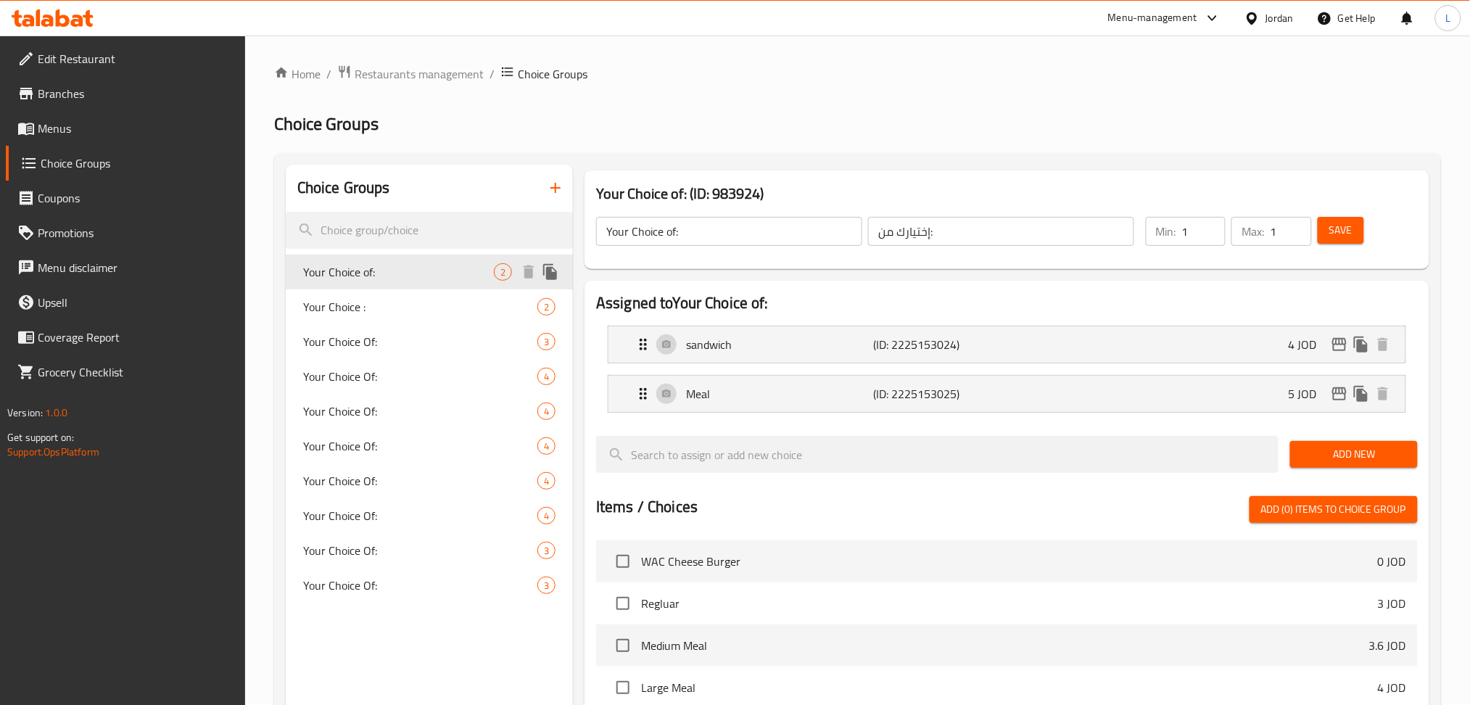
drag, startPoint x: 435, startPoint y: 280, endPoint x: 826, endPoint y: 93, distance: 433.4
click at [830, 99] on div "Home / Restaurants management / Choice Groups Choice Groups Choice Groups Your …" at bounding box center [857, 576] width 1167 height 1023
